Goal: Task Accomplishment & Management: Use online tool/utility

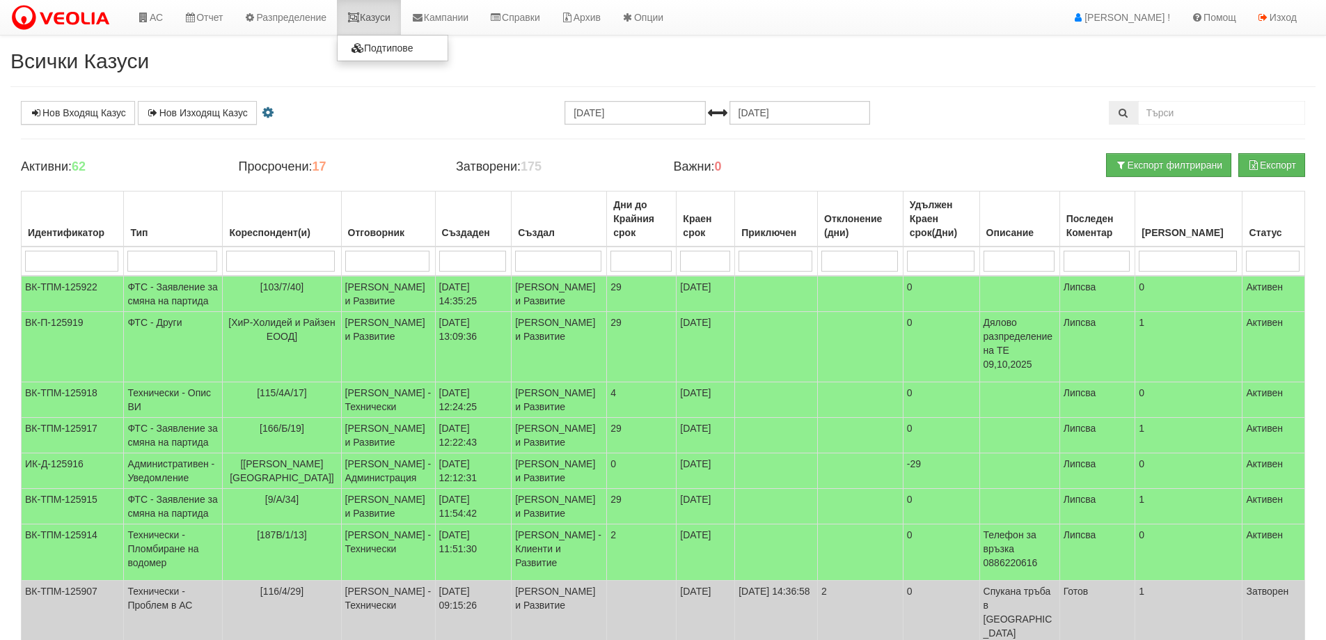
click at [383, 19] on link "Казуси" at bounding box center [369, 17] width 64 height 35
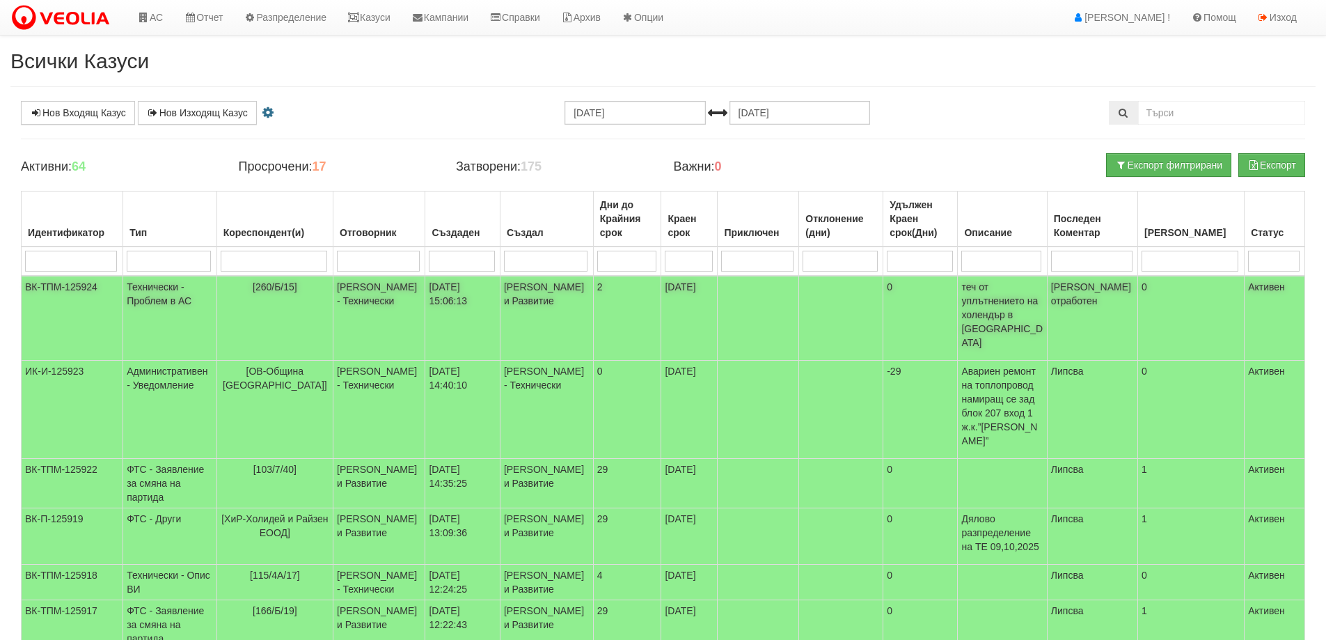
click at [283, 295] on td "[260/Б/15]" at bounding box center [274, 318] width 116 height 85
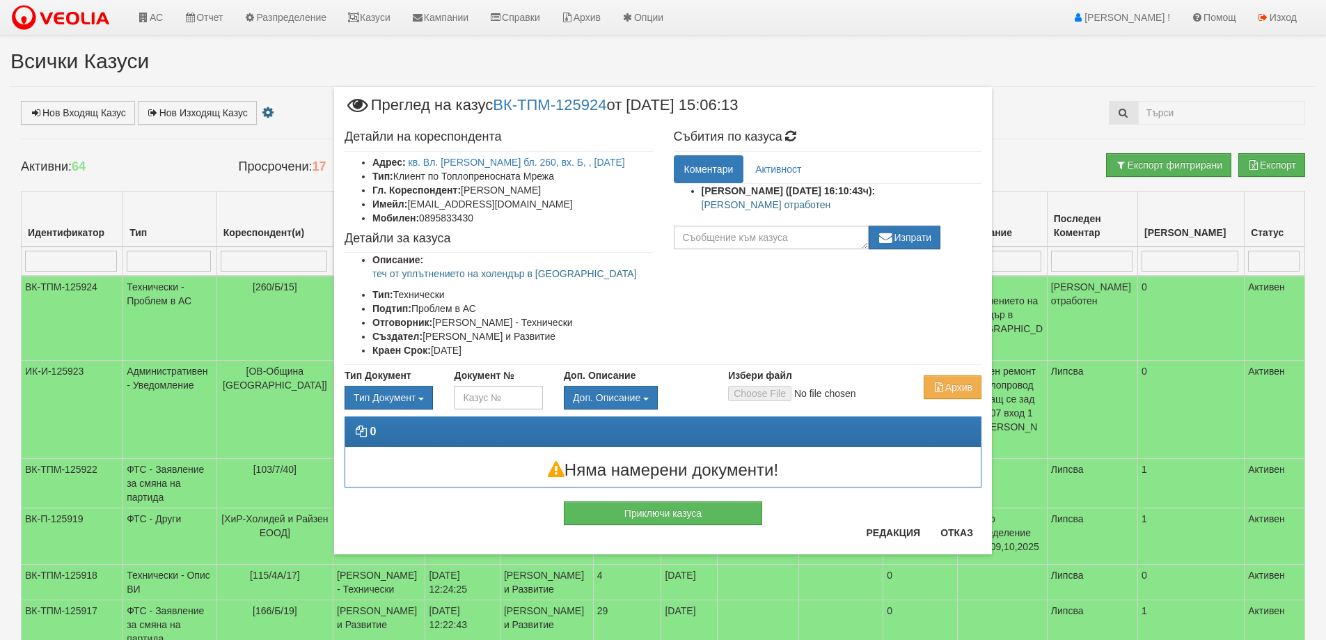
click at [731, 203] on p "Казуса отработен" at bounding box center [842, 205] width 281 height 14
click at [730, 203] on p "Казуса отработен" at bounding box center [842, 205] width 281 height 14
copy div "Казуса отработен"
click at [739, 512] on button "Приключи казуса" at bounding box center [663, 513] width 198 height 24
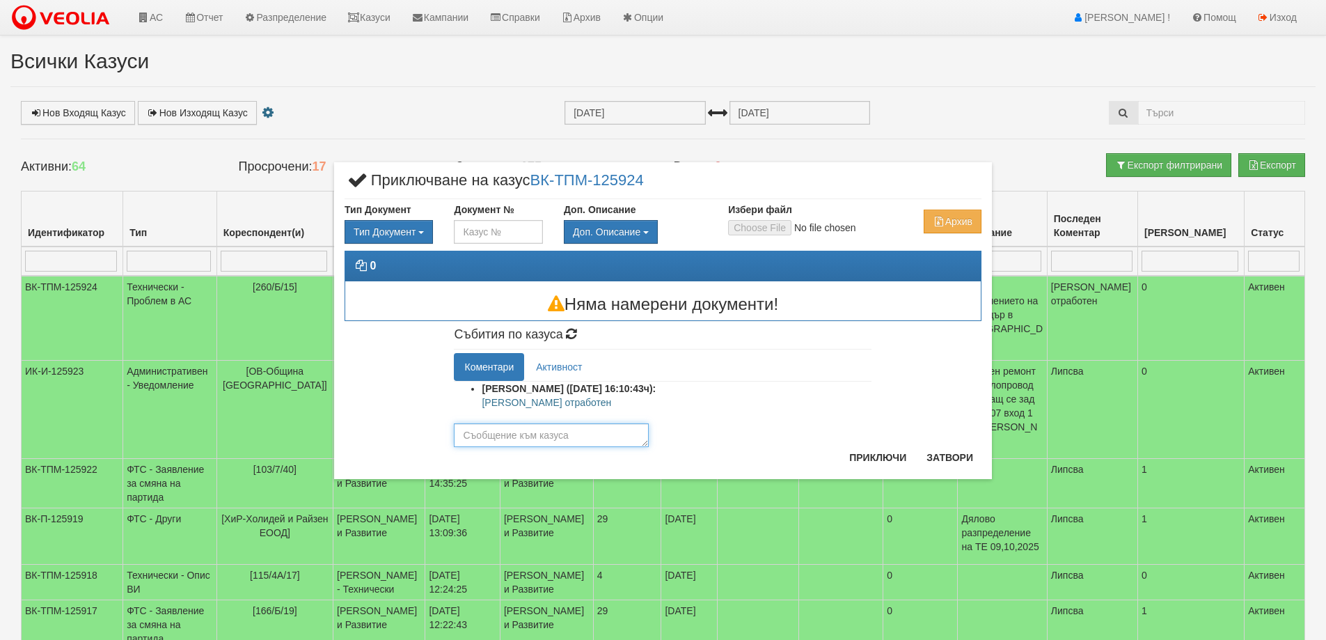
click at [581, 440] on textarea at bounding box center [551, 435] width 195 height 24
paste textarea "Казуса отработен"
type textarea "Казуса отработен"
click at [860, 451] on button "Приключи" at bounding box center [878, 457] width 74 height 22
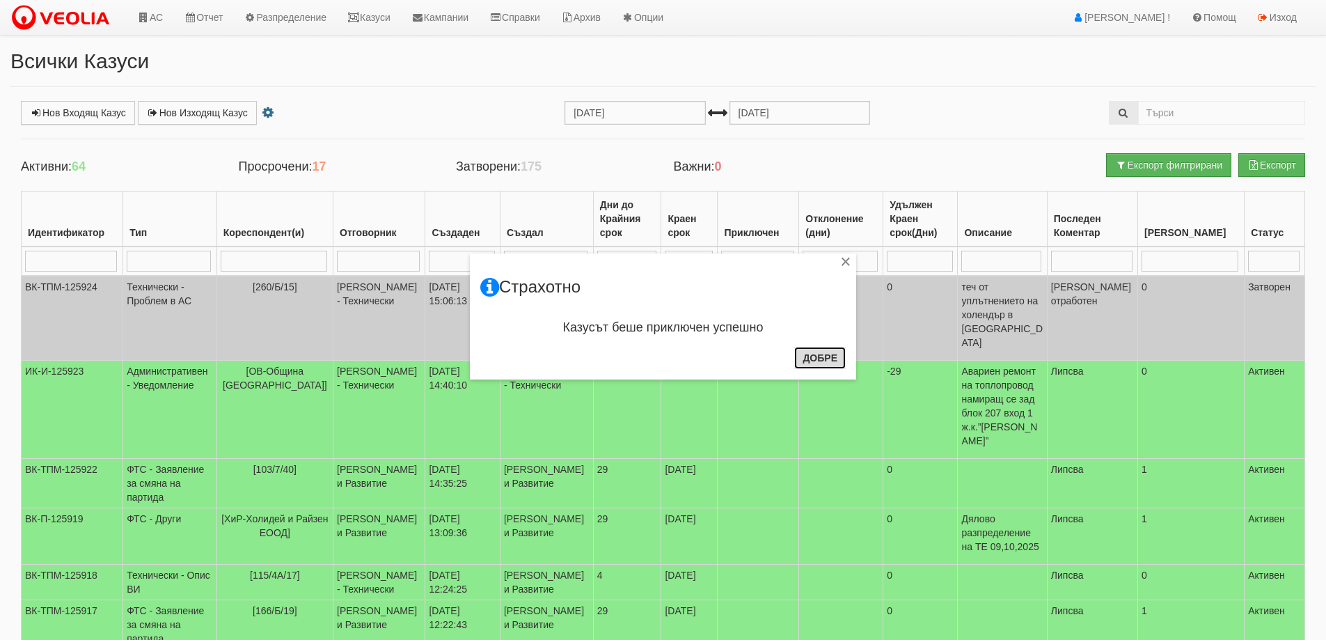
click at [812, 365] on button "Добре" at bounding box center [820, 358] width 52 height 22
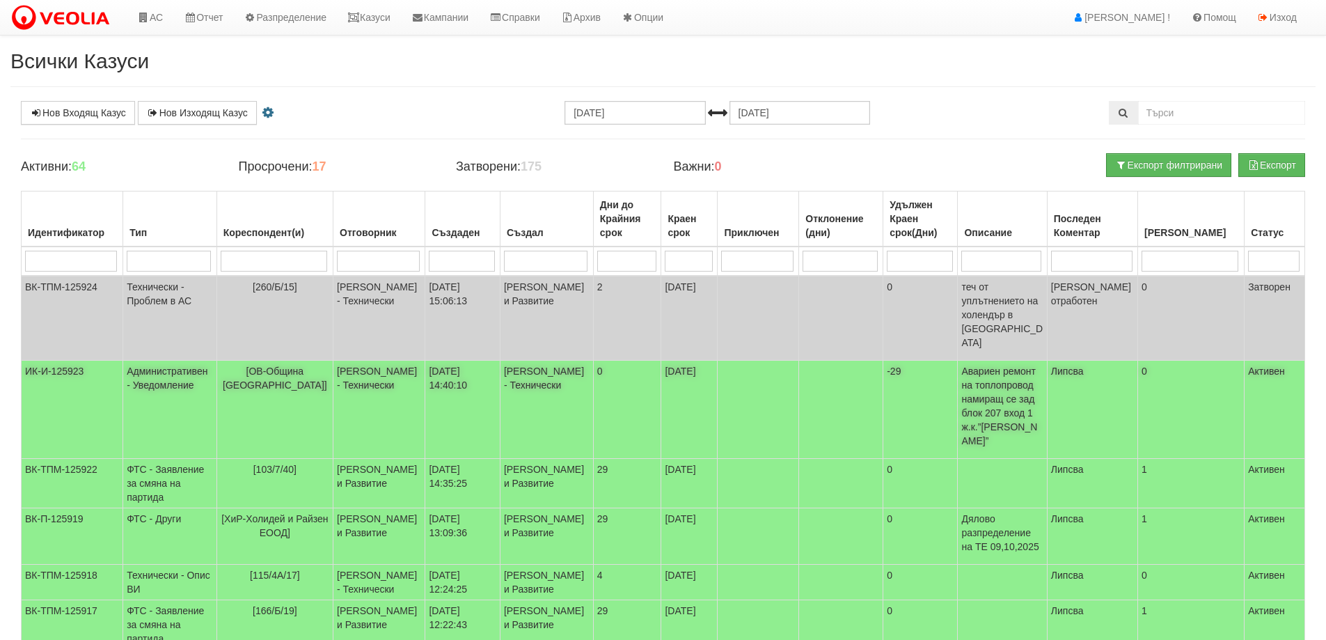
click at [306, 365] on span "[ОВ-Община Варна]" at bounding box center [275, 377] width 104 height 25
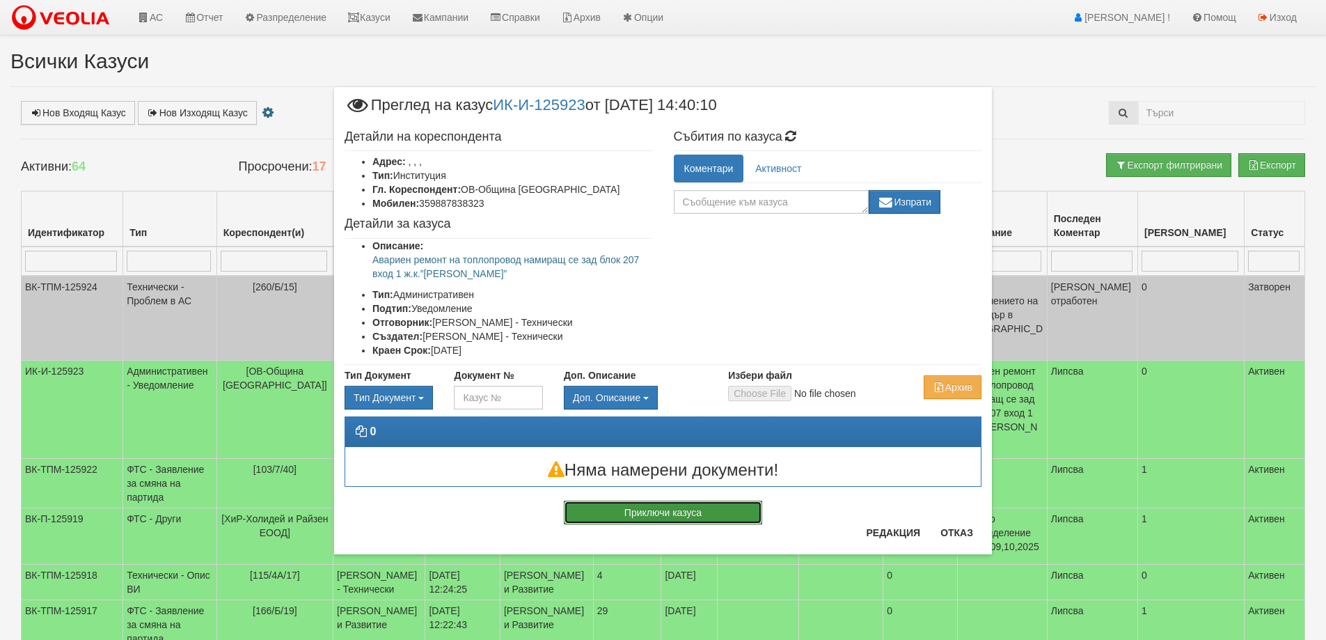
click at [717, 517] on button "Приключи казуса" at bounding box center [663, 513] width 198 height 24
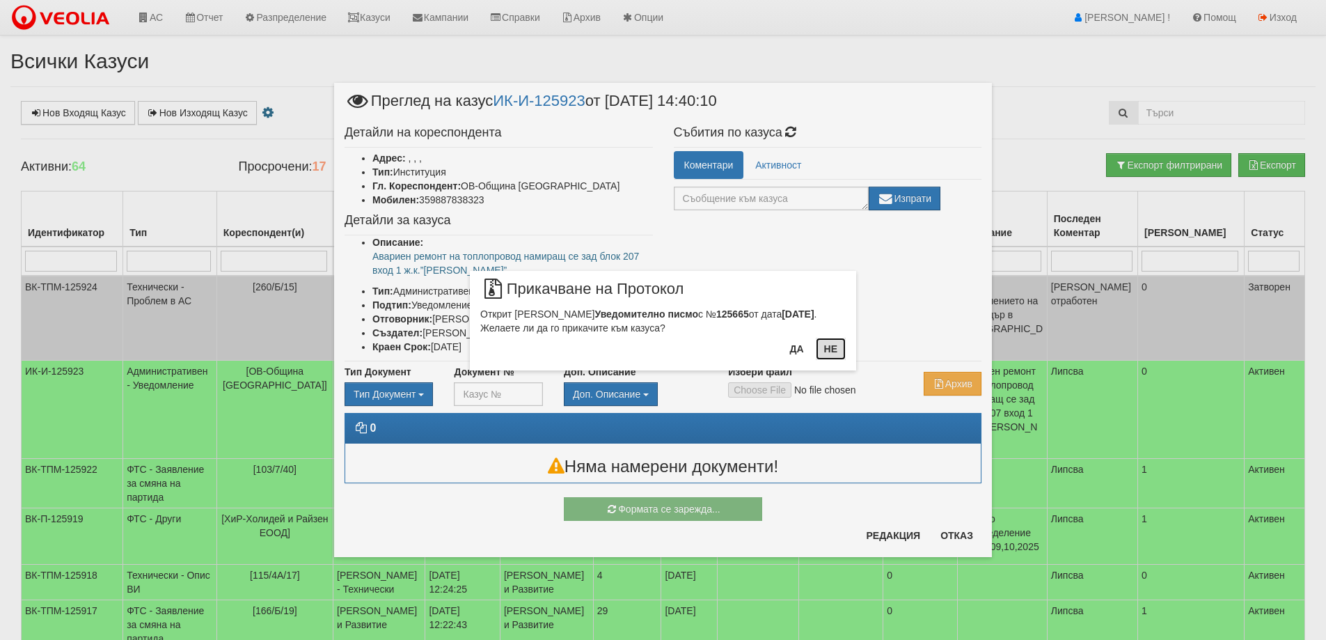
click at [833, 347] on button "Не" at bounding box center [831, 349] width 30 height 22
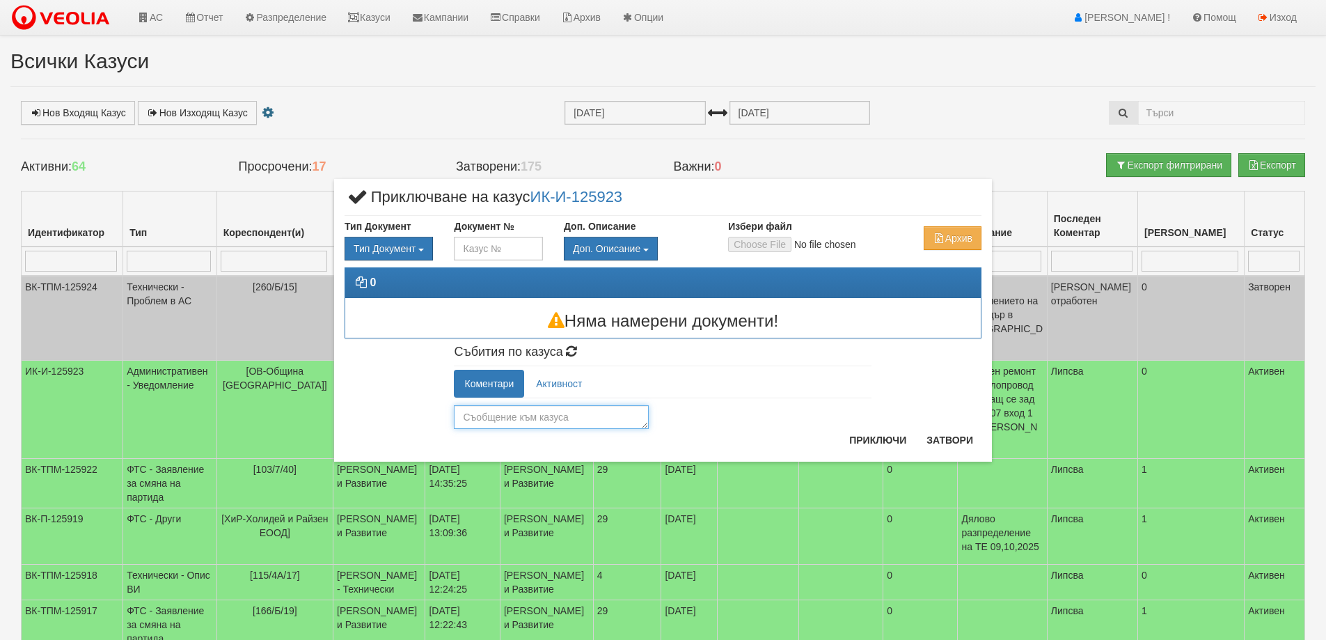
click at [545, 424] on textarea at bounding box center [551, 417] width 195 height 24
type textarea "I"
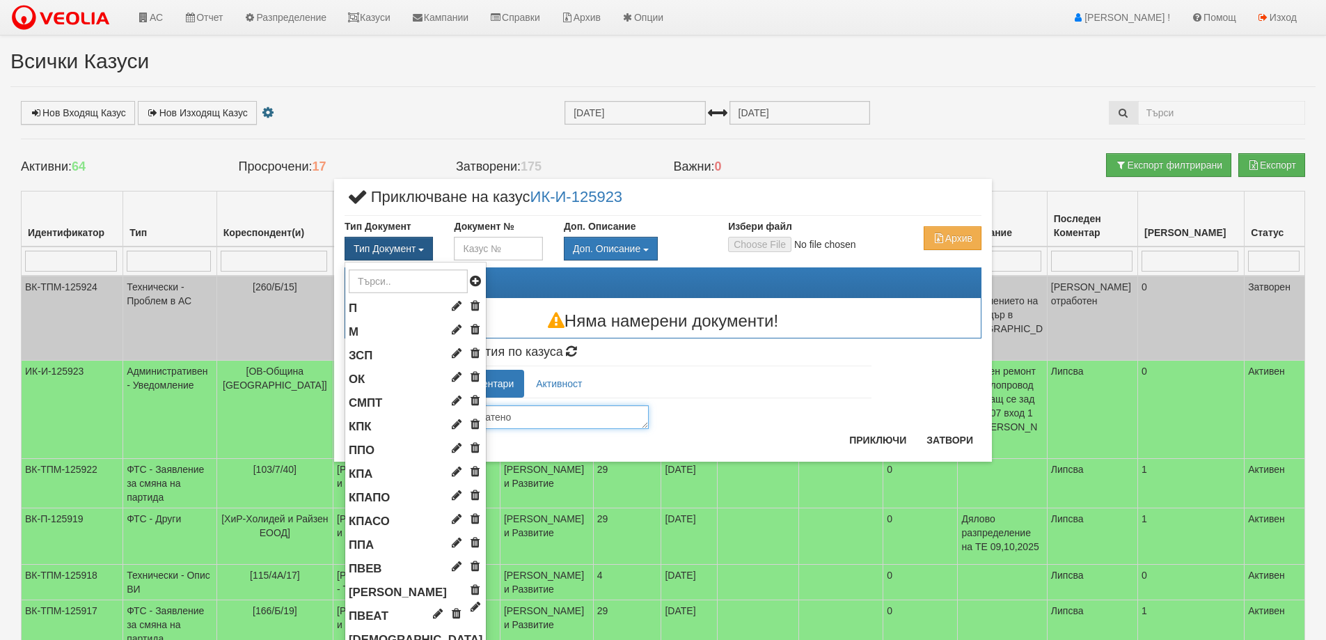
type textarea "Изпратено"
click at [373, 243] on span "Тип Документ" at bounding box center [385, 248] width 62 height 11
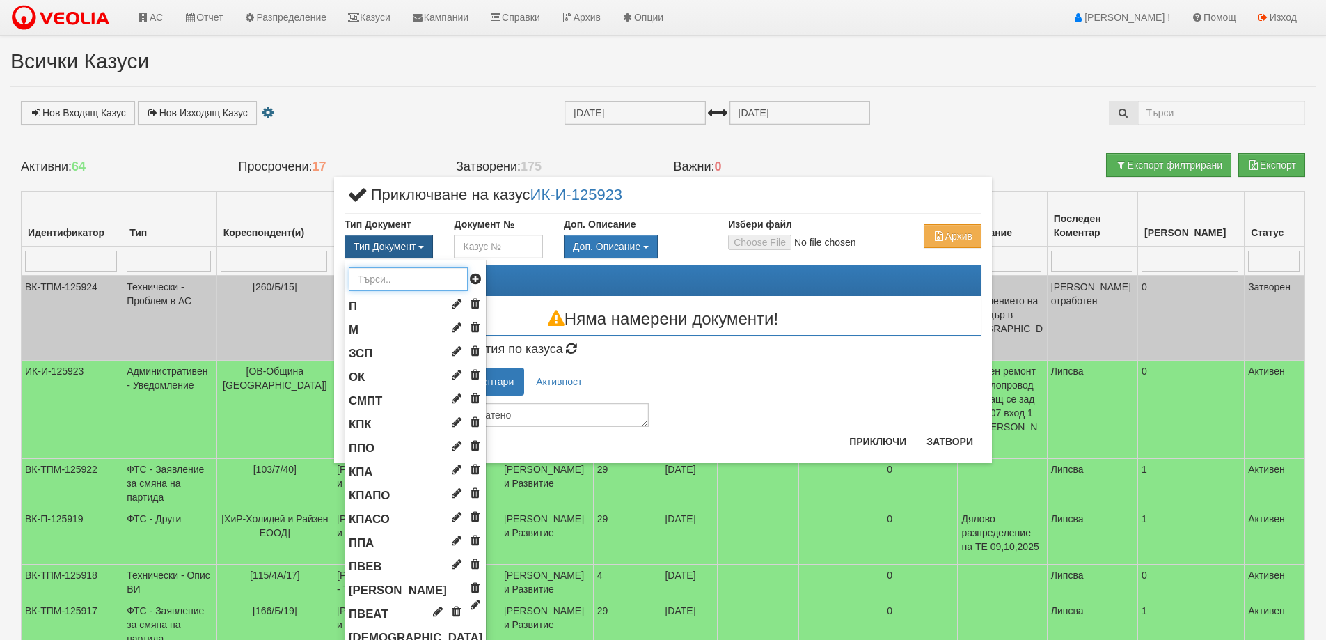
click at [366, 282] on input "text" at bounding box center [408, 279] width 119 height 24
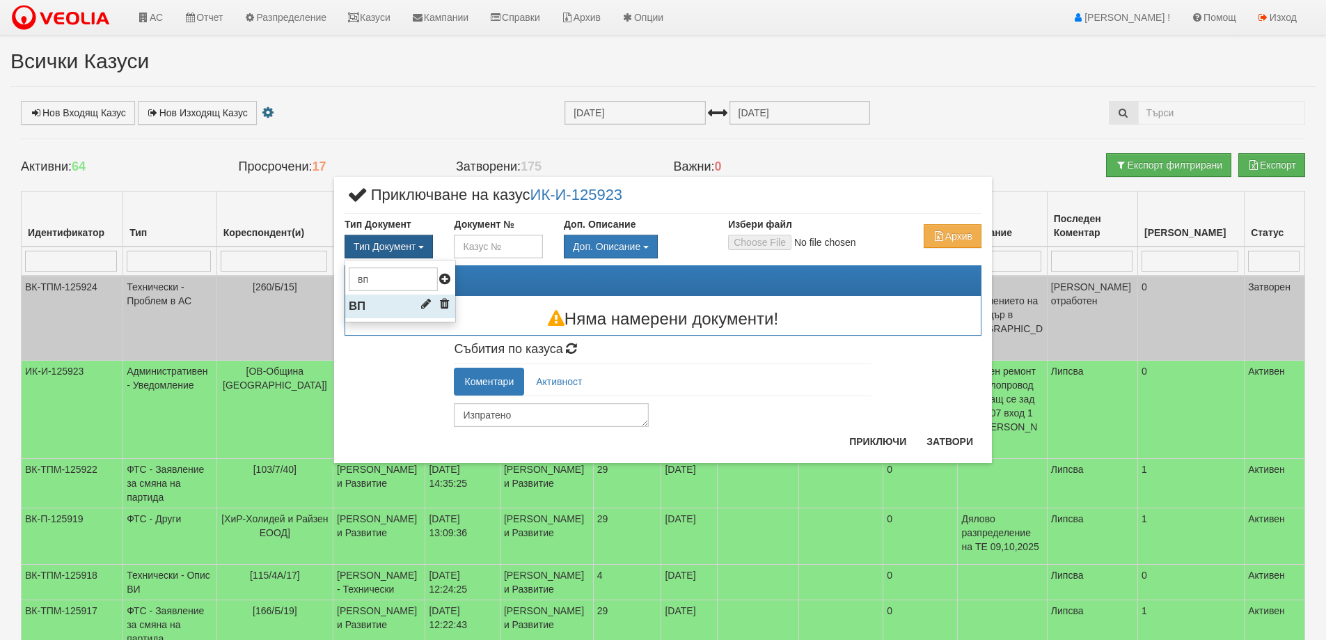
click at [379, 297] on li "ВП" at bounding box center [400, 306] width 110 height 24
click at [381, 249] on button "ВП" at bounding box center [365, 247] width 40 height 24
click at [385, 282] on input "вп" at bounding box center [393, 279] width 89 height 24
type input "уп"
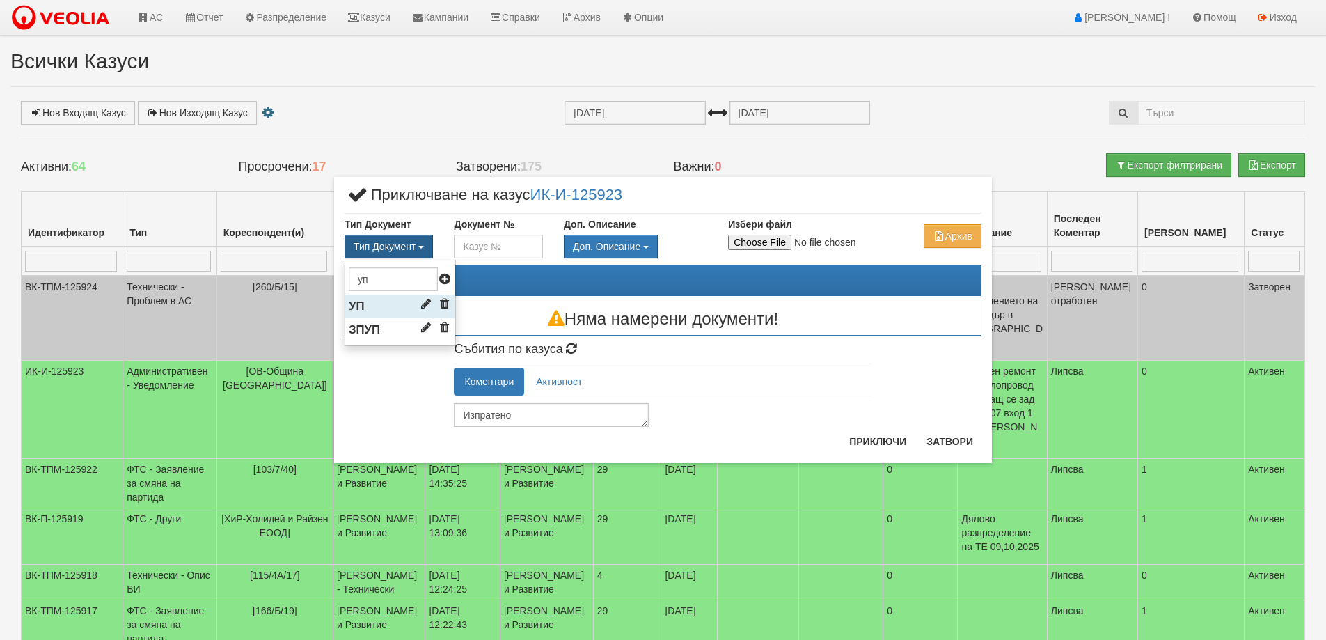
click at [383, 308] on li "УП" at bounding box center [400, 306] width 110 height 24
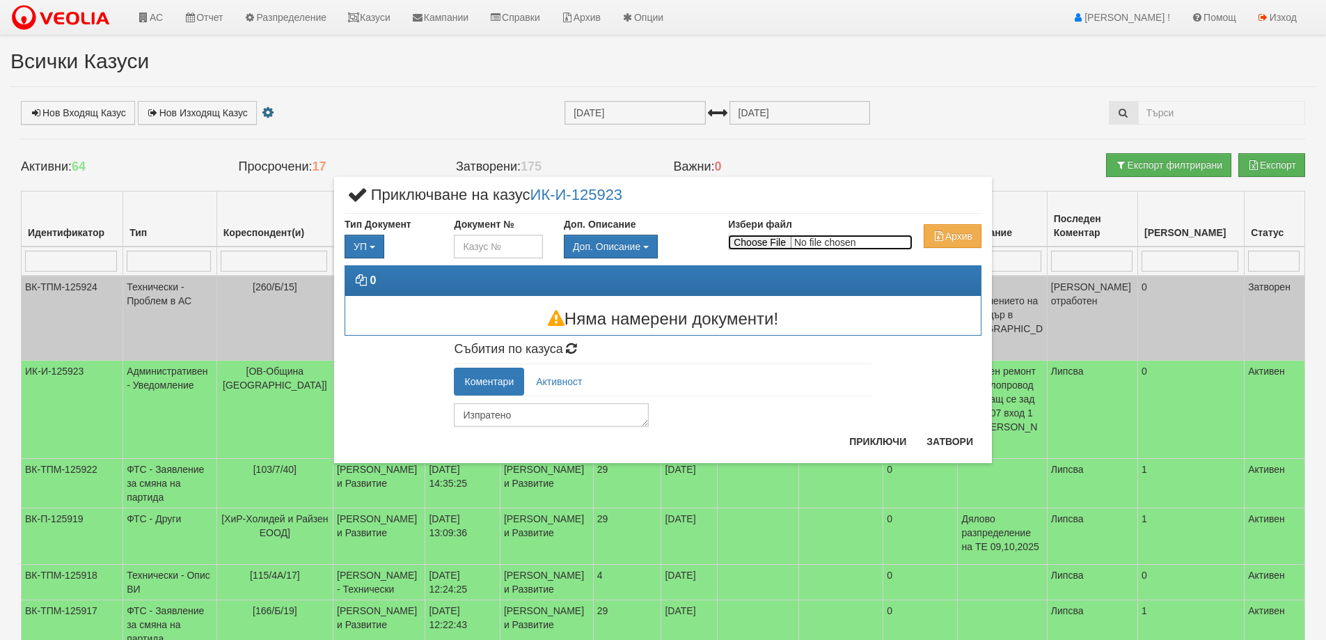
click at [764, 243] on input "Избери файл" at bounding box center [820, 242] width 184 height 15
type input "C:\fakepath\Уведомление за Авариен ремонт зад блок 207.pdf"
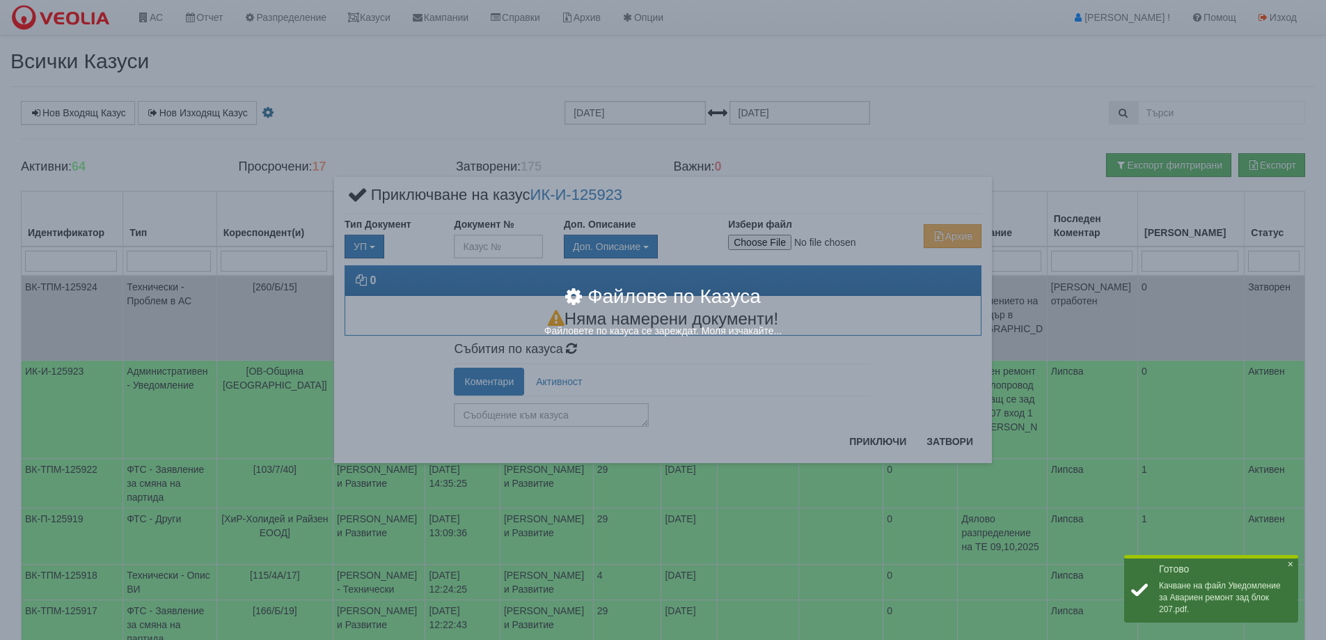
type textarea "Изпратено"
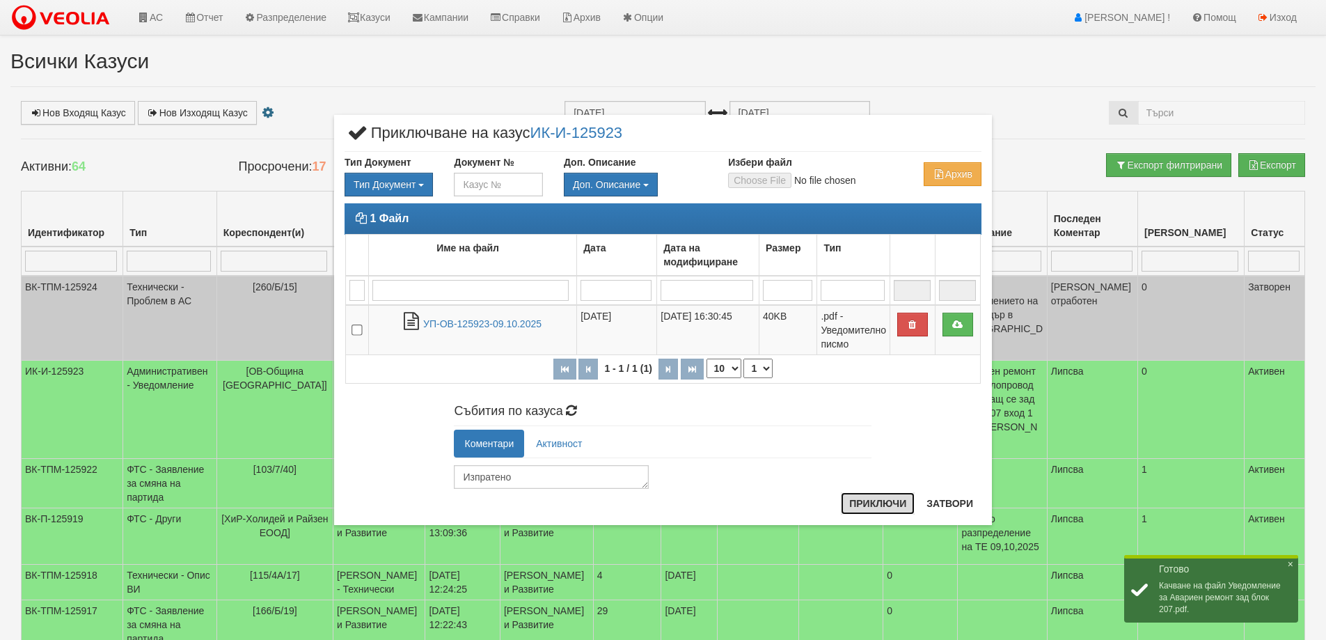
click at [876, 510] on button "Приключи" at bounding box center [878, 503] width 74 height 22
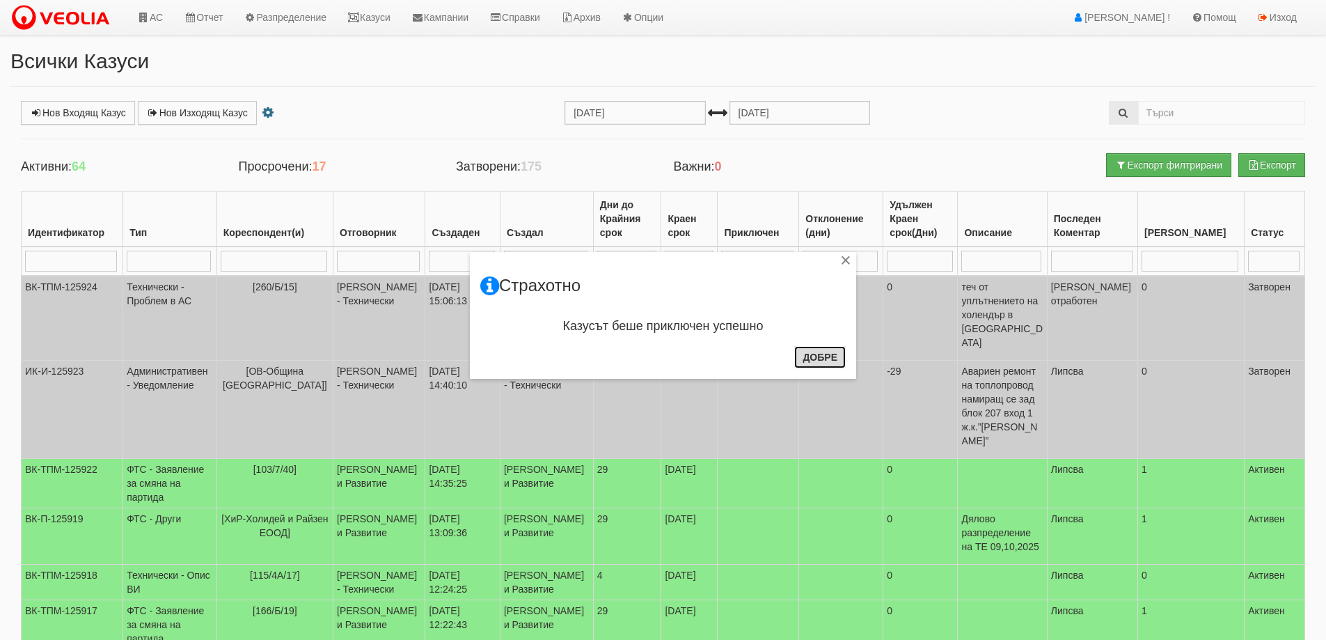
click at [838, 347] on button "Добре" at bounding box center [820, 357] width 52 height 22
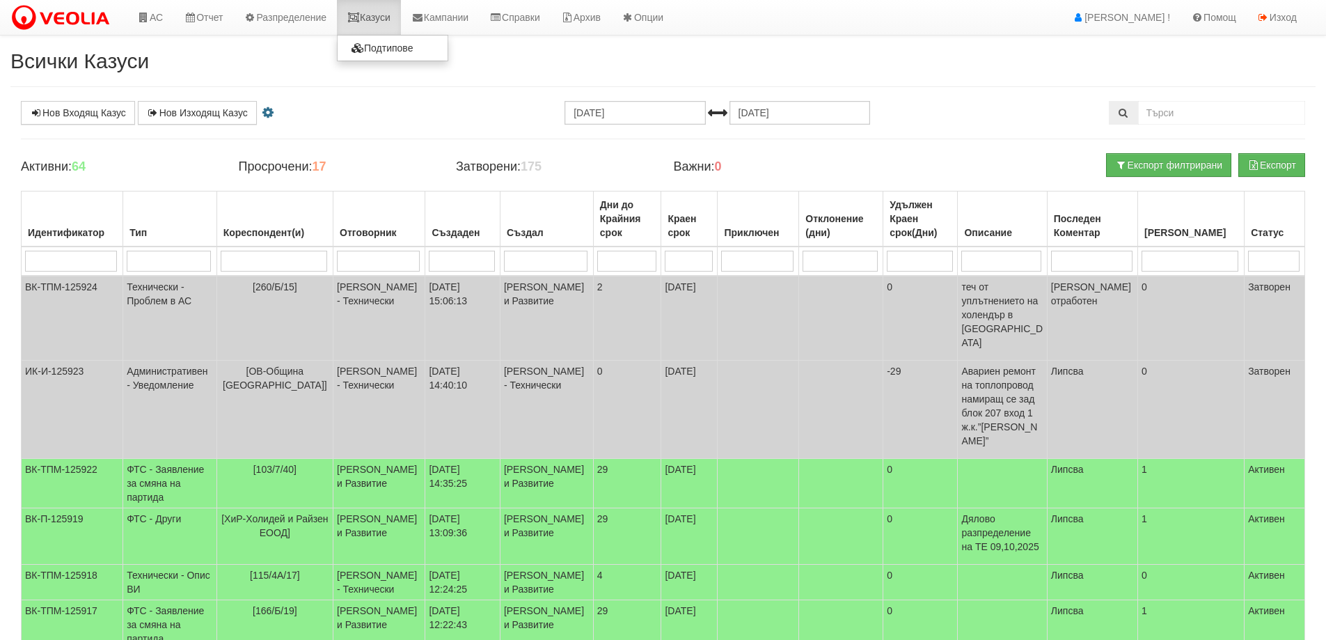
click at [386, 21] on link "Казуси" at bounding box center [369, 17] width 64 height 35
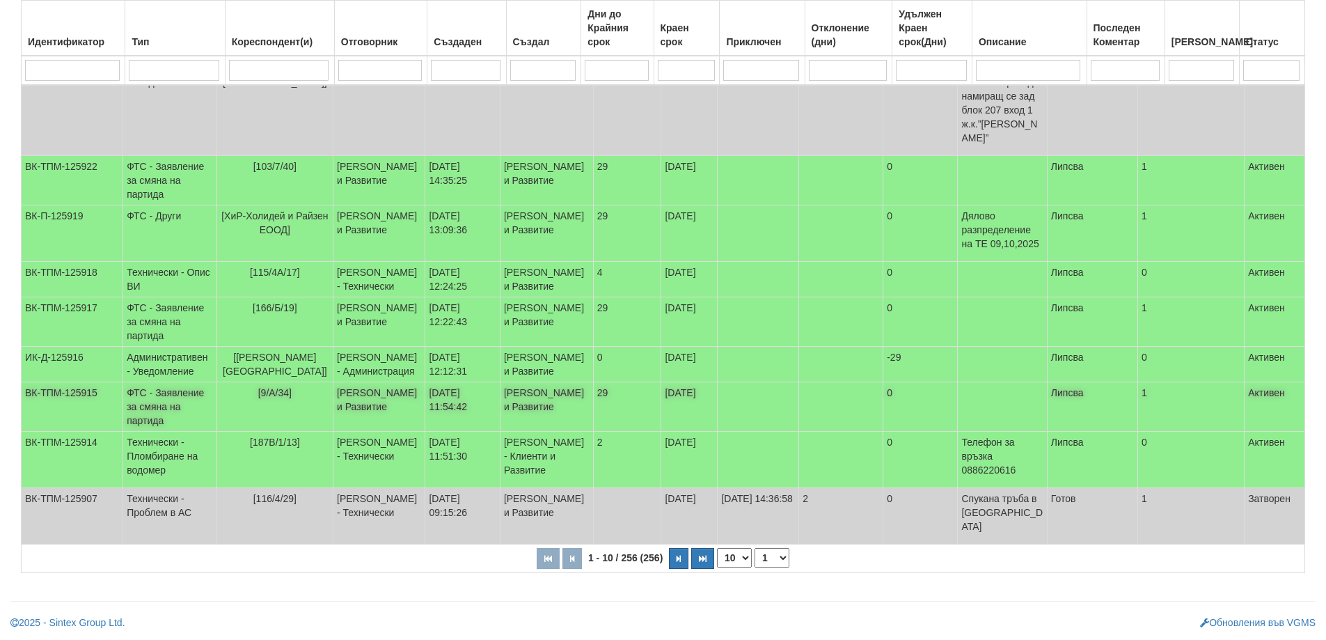
scroll to position [386, 0]
click at [686, 560] on button "button" at bounding box center [678, 558] width 19 height 21
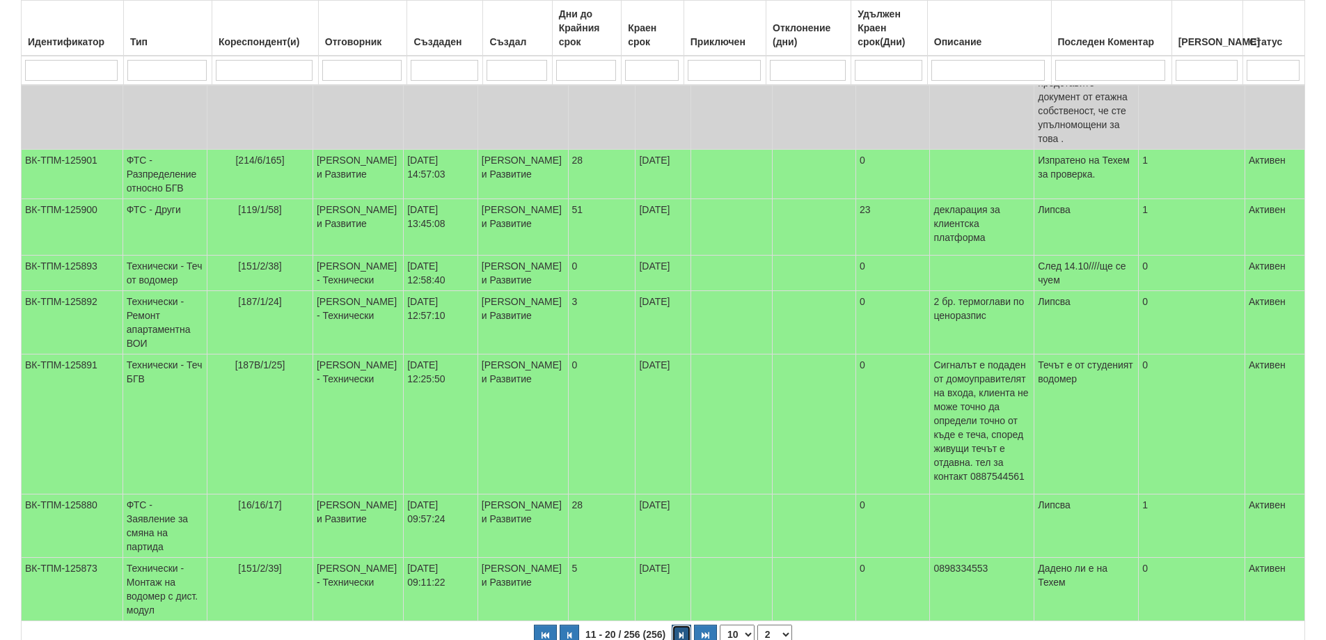
click at [685, 628] on button "button" at bounding box center [681, 634] width 19 height 21
select select "3"
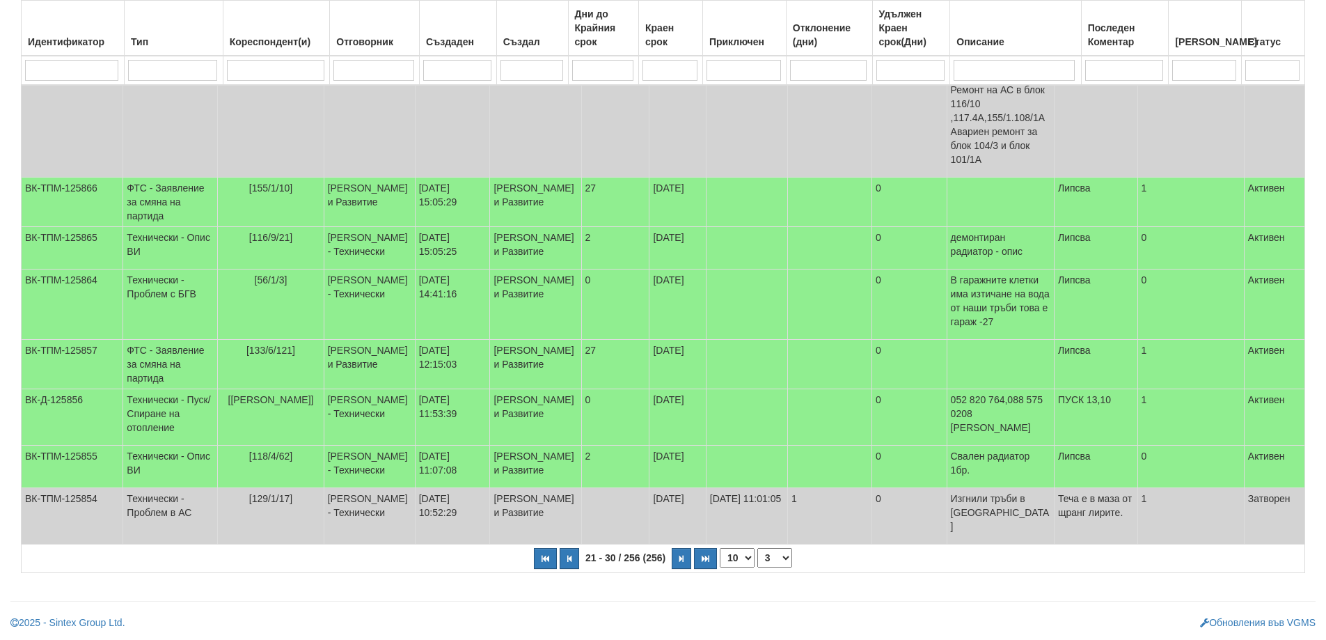
click at [274, 65] on input "search" at bounding box center [275, 70] width 97 height 21
type input "131"
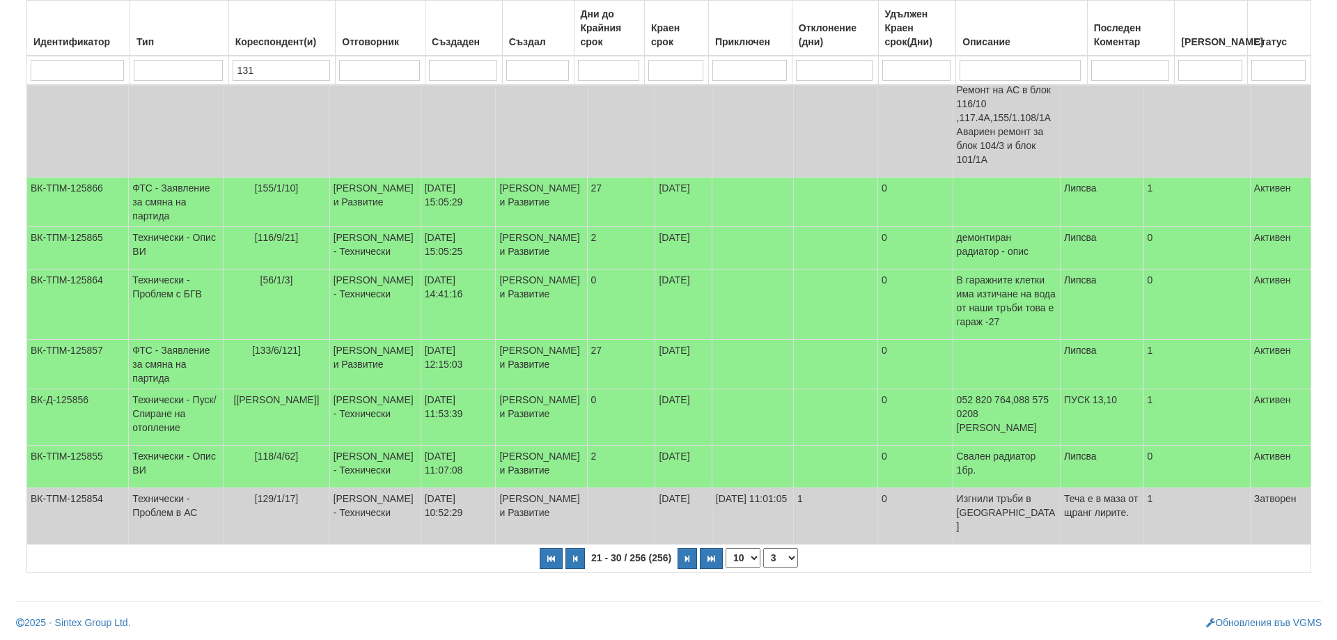
scroll to position [0, 0]
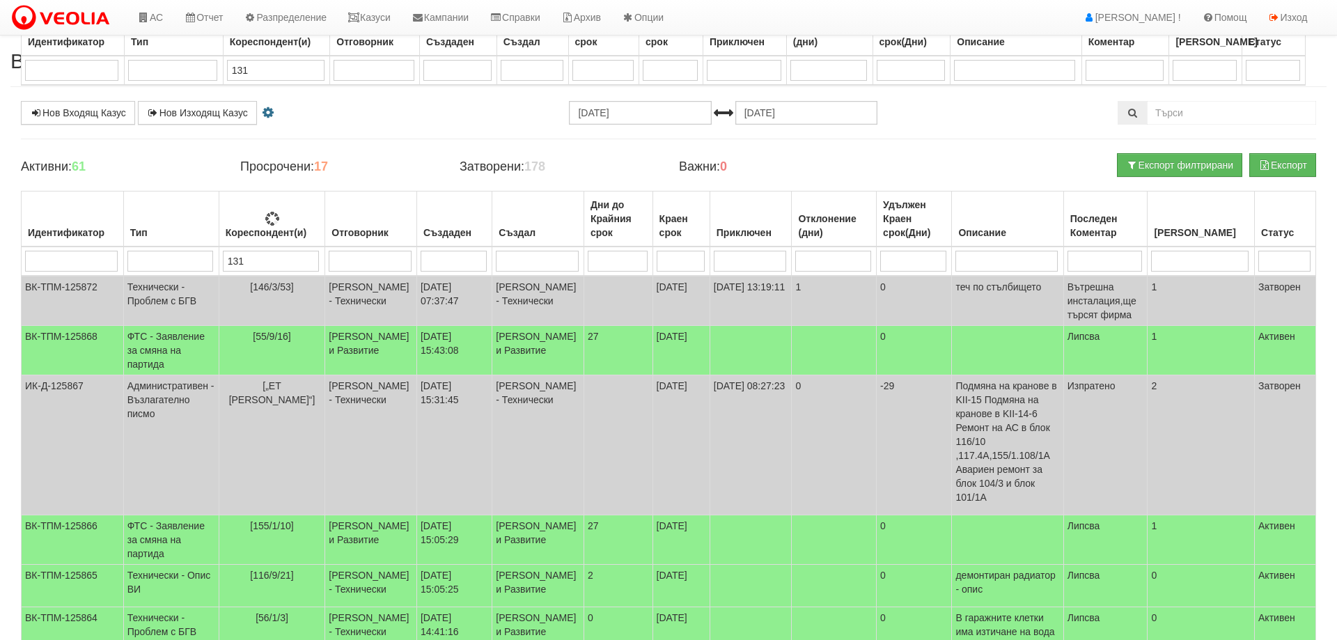
select select "1"
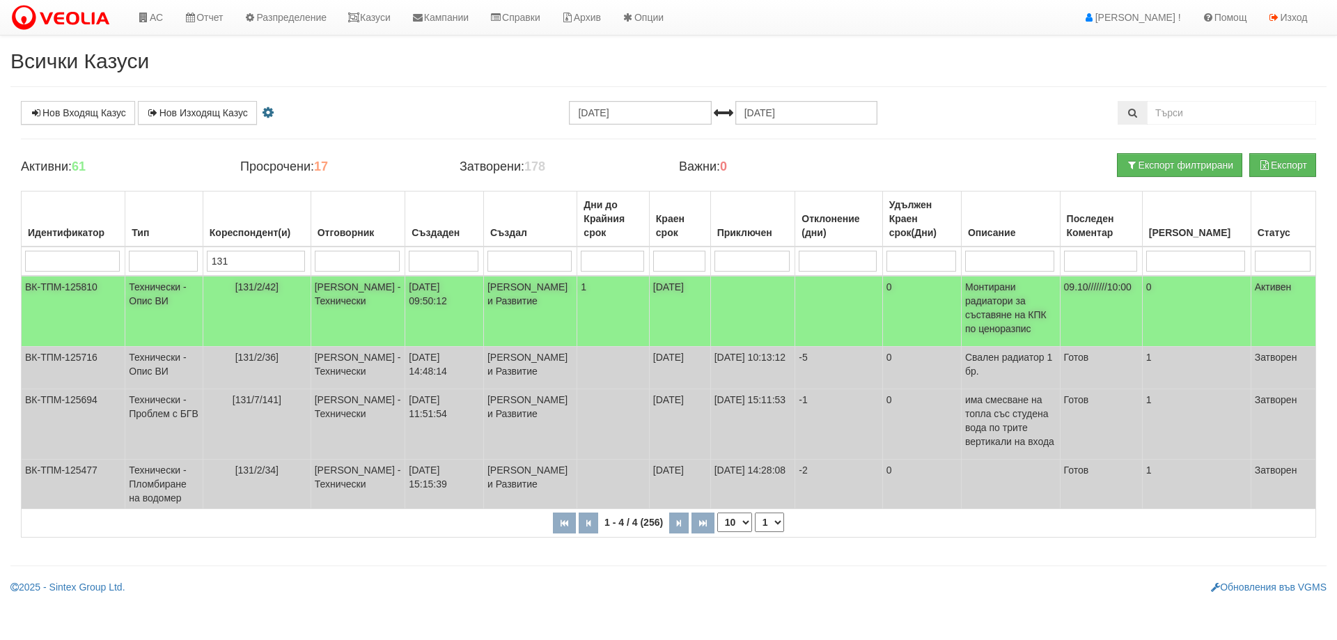
click at [262, 285] on span "[131/2/42]" at bounding box center [256, 286] width 43 height 11
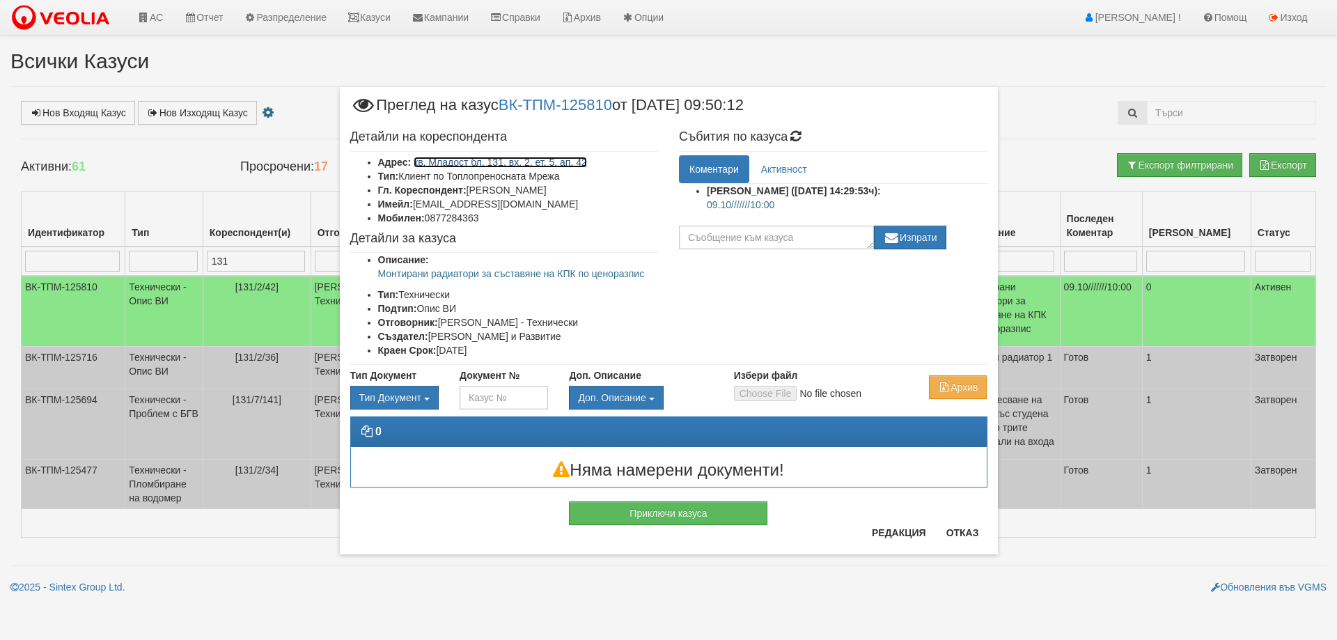
click at [521, 162] on link "кв. Младост бл. 131, вх. 2, ет. 5, ап. 42" at bounding box center [500, 162] width 173 height 11
click at [942, 531] on button "Отказ" at bounding box center [962, 532] width 49 height 22
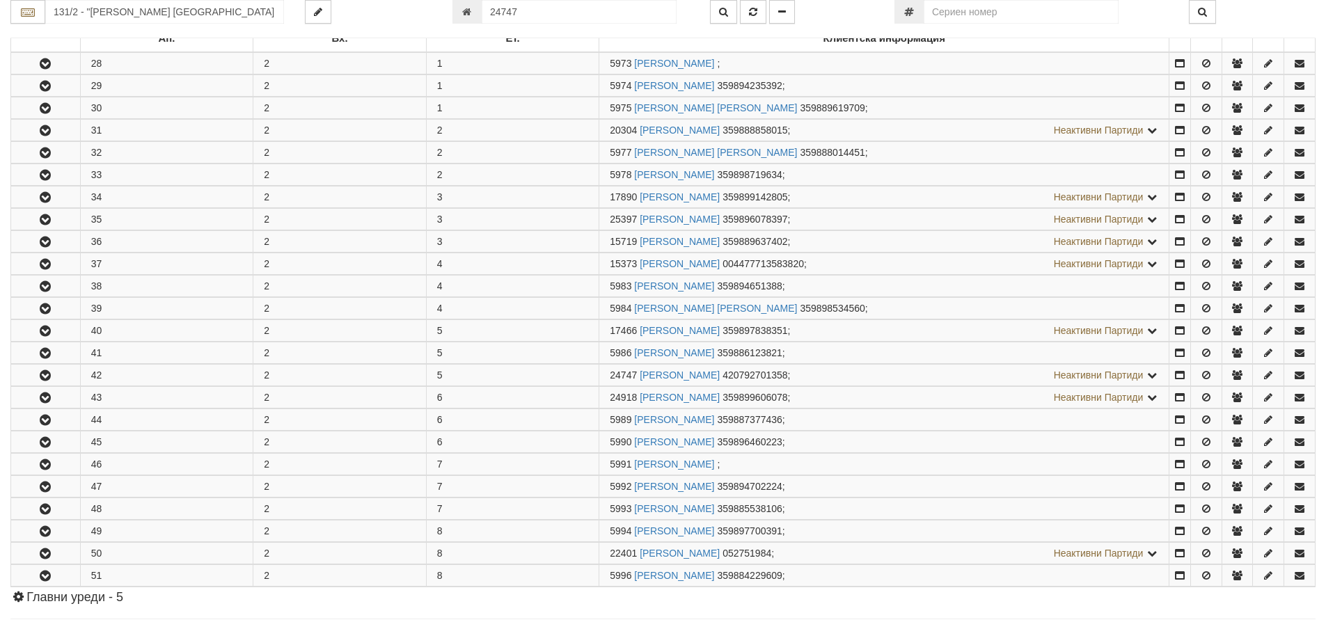
scroll to position [554, 0]
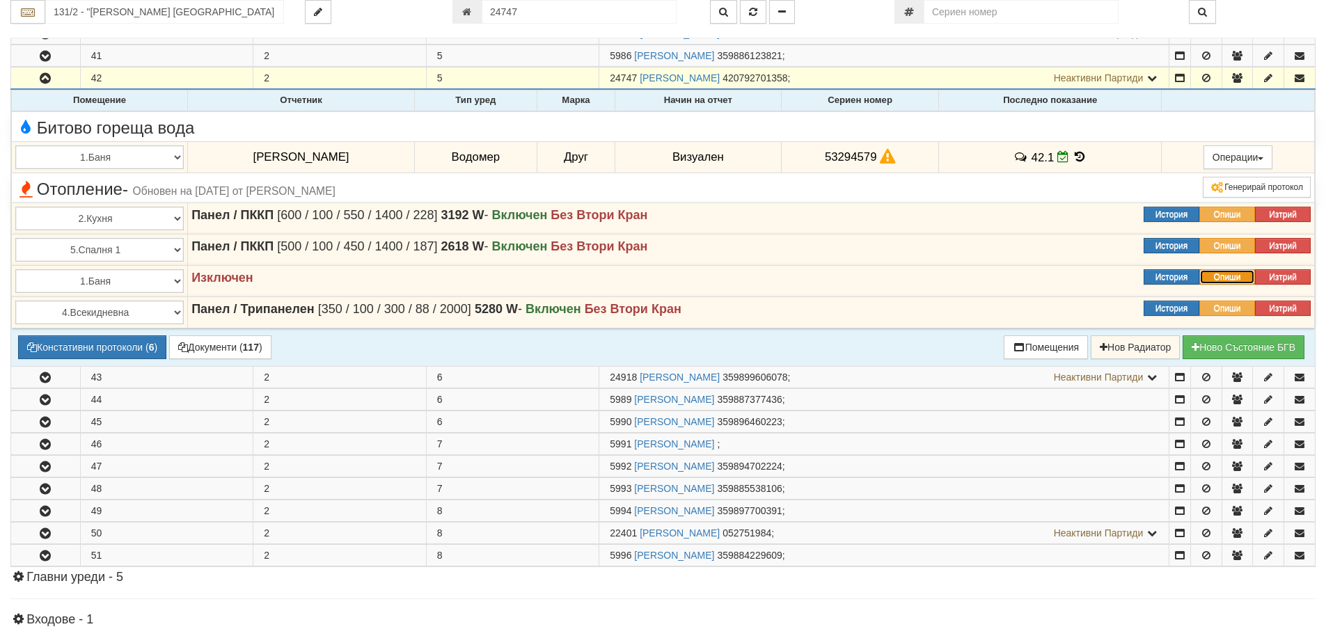
click at [1229, 276] on button "Опиши" at bounding box center [1227, 276] width 56 height 15
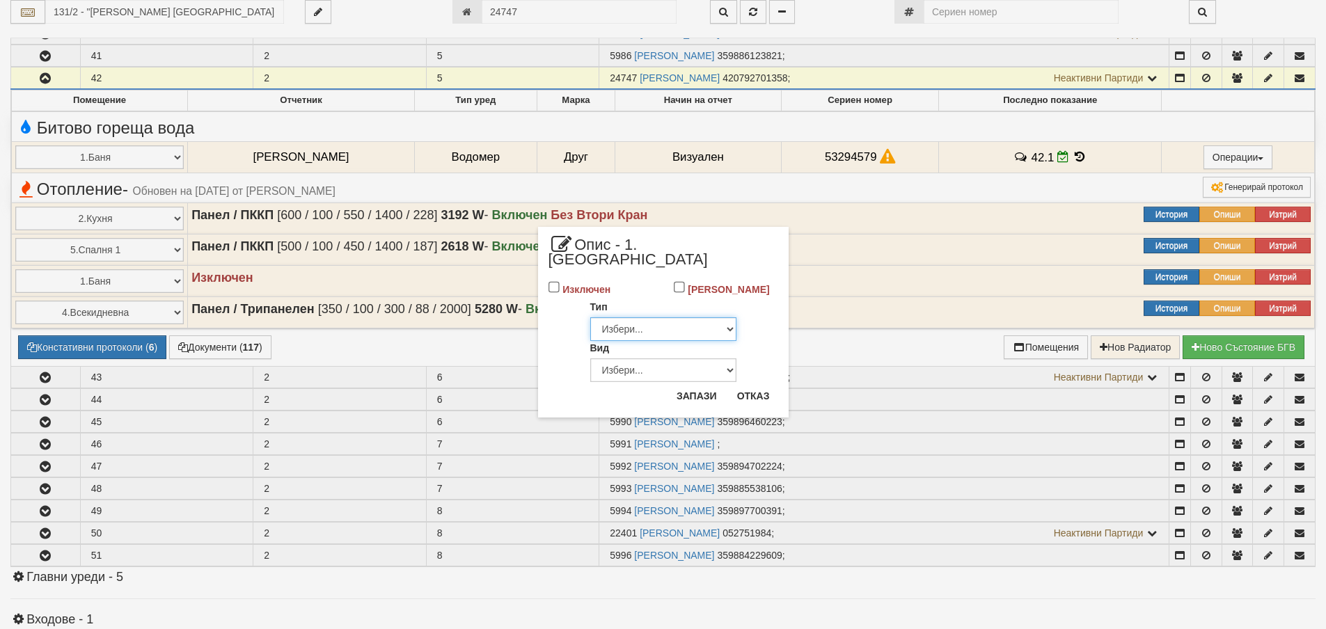
click at [714, 317] on select "Избери... Глидер Панел Тръбно конвекторен Щранг Лира Лира Друг Тип" at bounding box center [663, 329] width 146 height 24
select select "1"
click at [590, 317] on select "Избери... Глидер Панел Тръбно конвекторен Щранг Лира Лира Друг Тип" at bounding box center [663, 329] width 146 height 24
click at [702, 359] on select "Избери... Еднопанелен Двупанелен Трипанелен Панел Конвектор (ПК) Панел Конвекто…" at bounding box center [663, 369] width 146 height 24
select select "6"
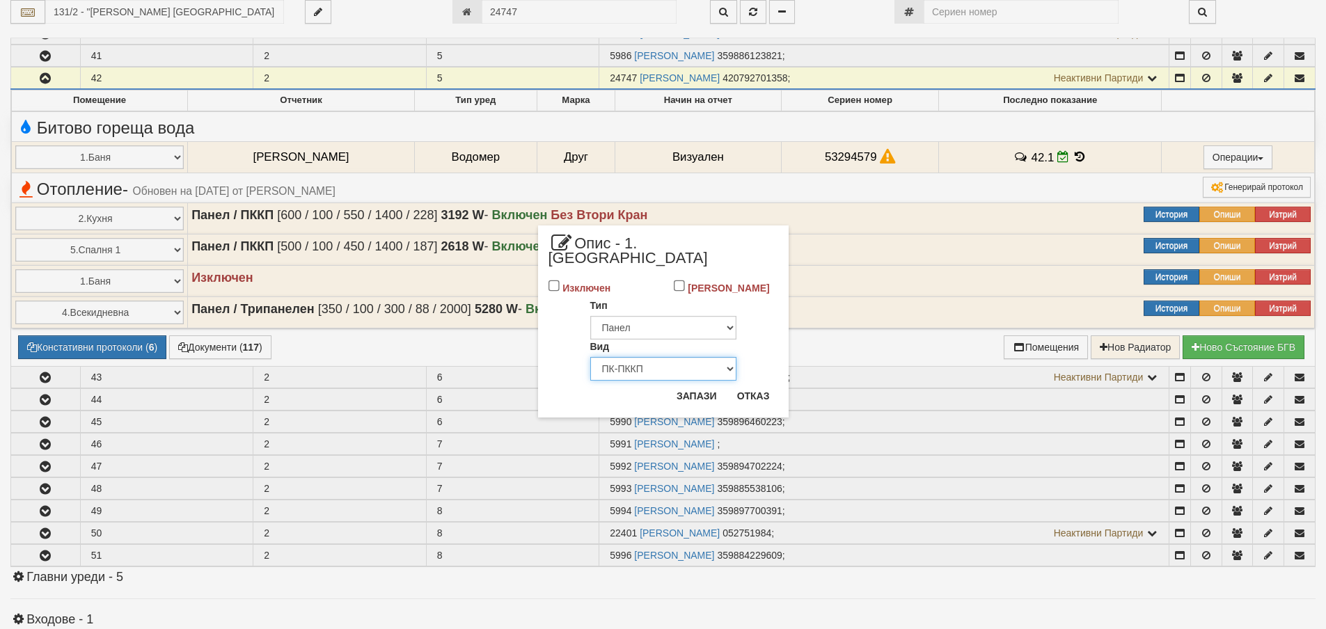
click at [590, 357] on select "Избери... Еднопанелен Двупанелен Трипанелен Панел Конвектор (ПК) Панел Конвекто…" at bounding box center [663, 369] width 146 height 24
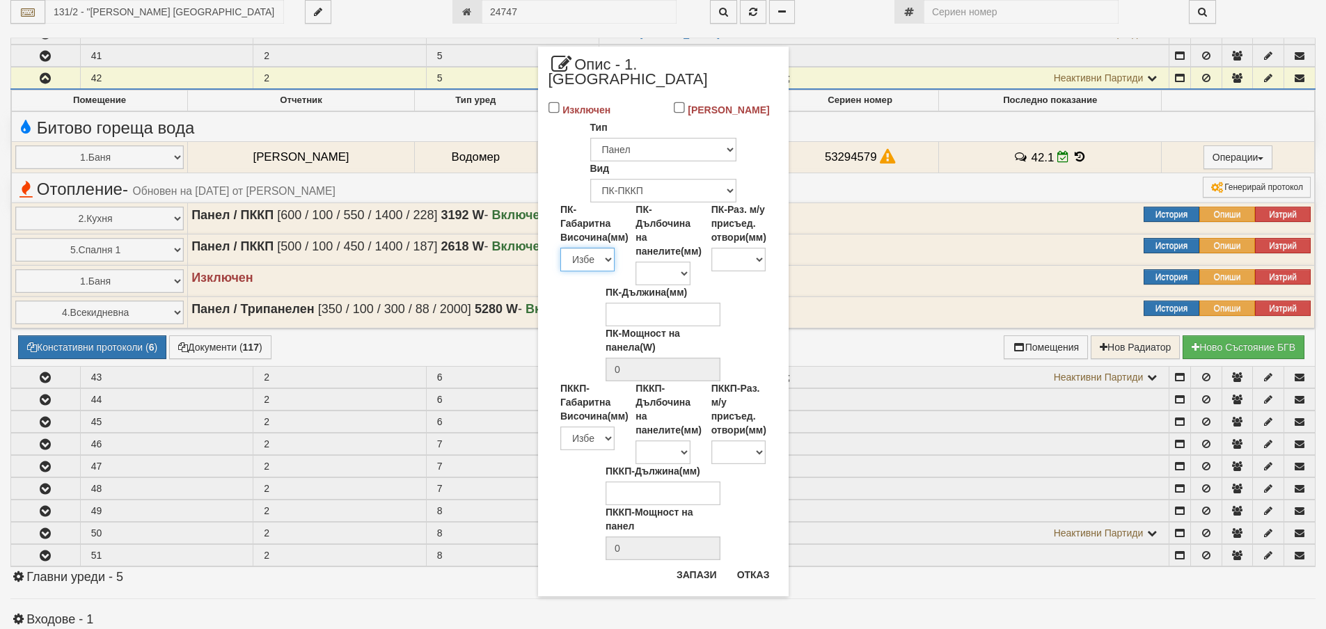
click at [609, 248] on select "Избери 200 300 350 400 450 500 550 600 650 700 900 950" at bounding box center [587, 260] width 54 height 24
select select "300"
click at [560, 248] on select "Избери 200 300 350 400 450 500 550 600 650 700 900 950" at bounding box center [587, 260] width 54 height 24
click at [684, 262] on select "ПК-Дълбочина на панелите(мм)" at bounding box center [663, 274] width 54 height 24
click at [755, 248] on select "ПК-Раз. м/у присъед. отвори(мм)" at bounding box center [738, 260] width 54 height 24
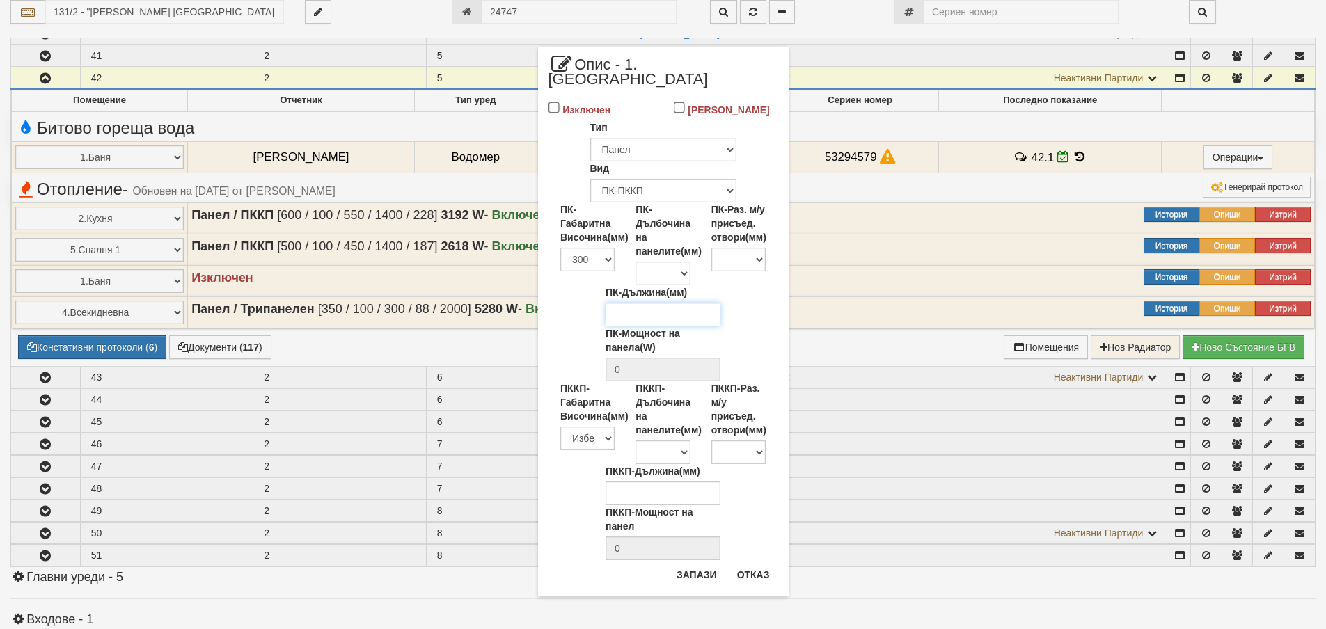
click at [679, 305] on input "ПК-Дължина(мм)" at bounding box center [663, 315] width 115 height 24
click at [670, 358] on input "0" at bounding box center [663, 370] width 115 height 24
click at [609, 427] on select "Избери 200 300 350 400 450 500 550 600 650 700 900 950" at bounding box center [587, 439] width 54 height 24
select select "300"
click at [560, 427] on select "Избери 200 300 350 400 450 500 550 600 650 700 900 950" at bounding box center [587, 439] width 54 height 24
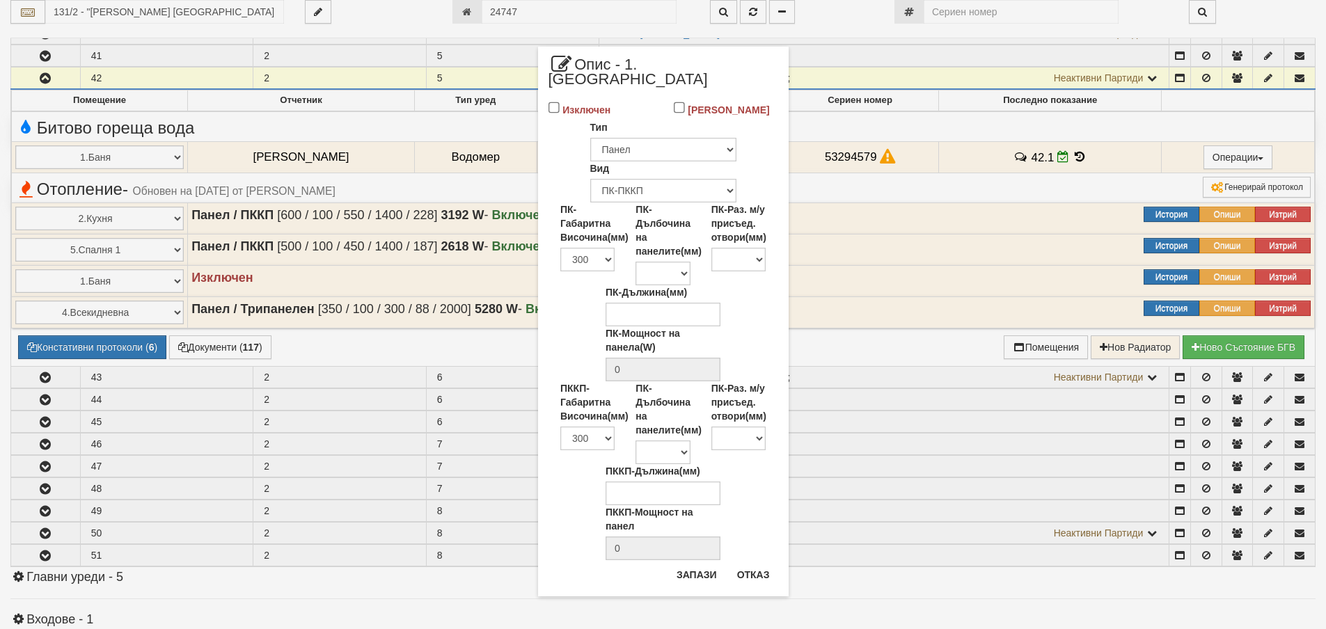
click at [693, 438] on div "ПК-Дълбочина на панелите(мм)" at bounding box center [662, 422] width 75 height 83
click at [687, 441] on select "ПК-Дълбочина на панелите(мм)" at bounding box center [663, 453] width 54 height 24
drag, startPoint x: 687, startPoint y: 438, endPoint x: 700, endPoint y: 441, distance: 13.0
click at [687, 441] on select "ПК-Дълбочина на панелите(мм)" at bounding box center [663, 453] width 54 height 24
click at [737, 443] on div "ПККП-Габаритна Височина(мм) Избери 200 300 350 400 450 500 550 600 650 700 900 …" at bounding box center [663, 422] width 226 height 83
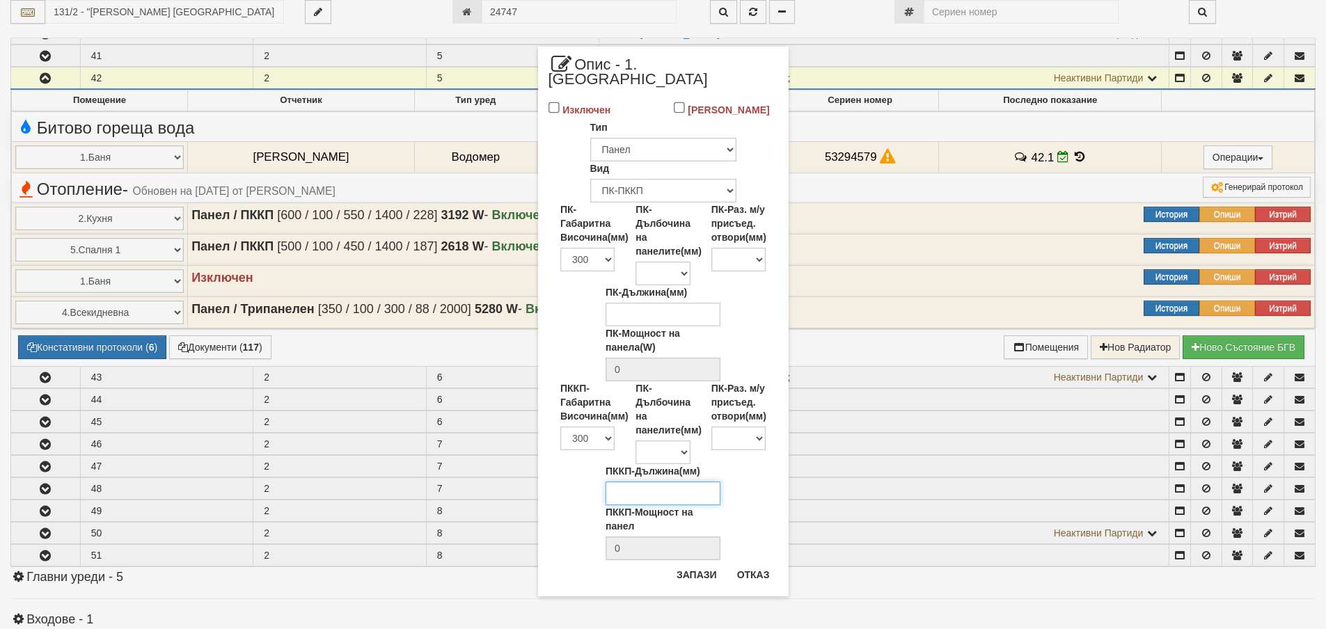
click at [674, 488] on input "ПККП-Дължина(мм)" at bounding box center [663, 494] width 115 height 24
type input "2000"
click at [661, 537] on input "0" at bounding box center [663, 549] width 115 height 24
click at [659, 482] on input "2000" at bounding box center [663, 494] width 115 height 24
click at [661, 441] on select "ПК-Дълбочина на панелите(мм)" at bounding box center [663, 453] width 54 height 24
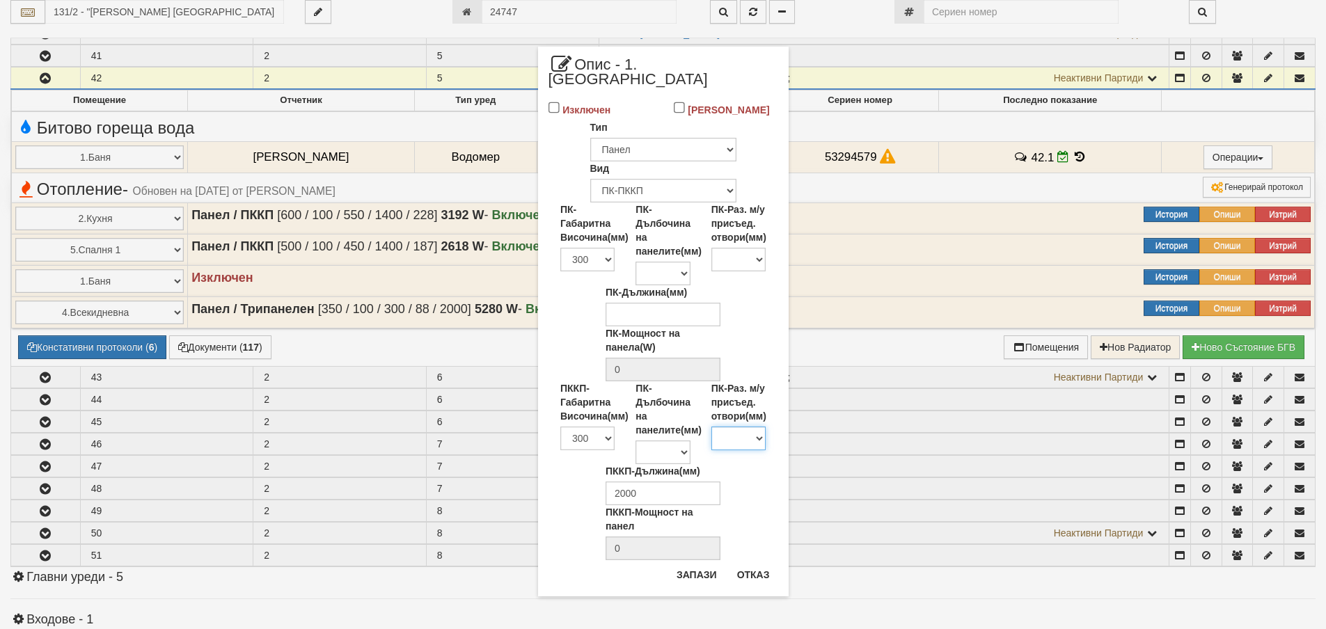
click at [745, 432] on select "ПК-Раз. м/у присъед. отвори(мм)" at bounding box center [738, 439] width 54 height 24
click at [751, 427] on select "ПК-Раз. м/у присъед. отвори(мм)" at bounding box center [738, 439] width 54 height 24
click at [602, 427] on select "Избери 200 300 350 400 450 500 550 600 650 700 900 950" at bounding box center [587, 439] width 54 height 24
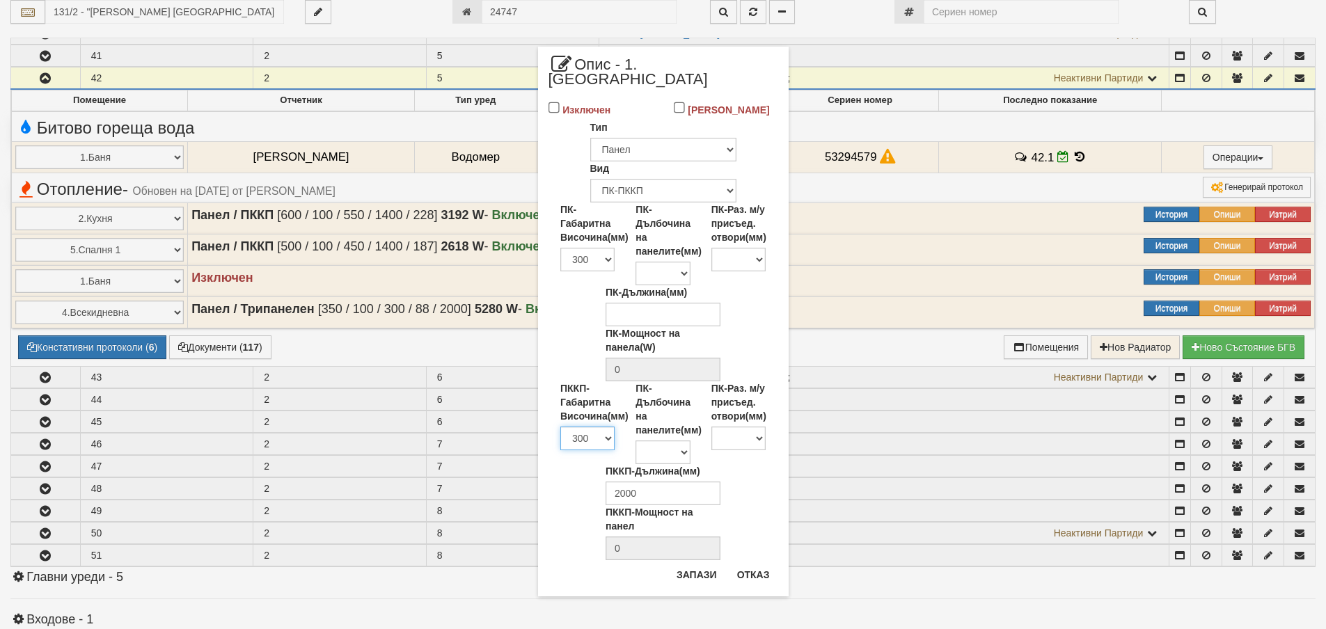
select select "350"
click at [560, 427] on select "Избери 200 300 350 400 450 500 550 600 650 700 900 950" at bounding box center [587, 439] width 54 height 24
click at [684, 441] on select "ПК-Дълбочина на панелите(мм)" at bounding box center [663, 453] width 54 height 24
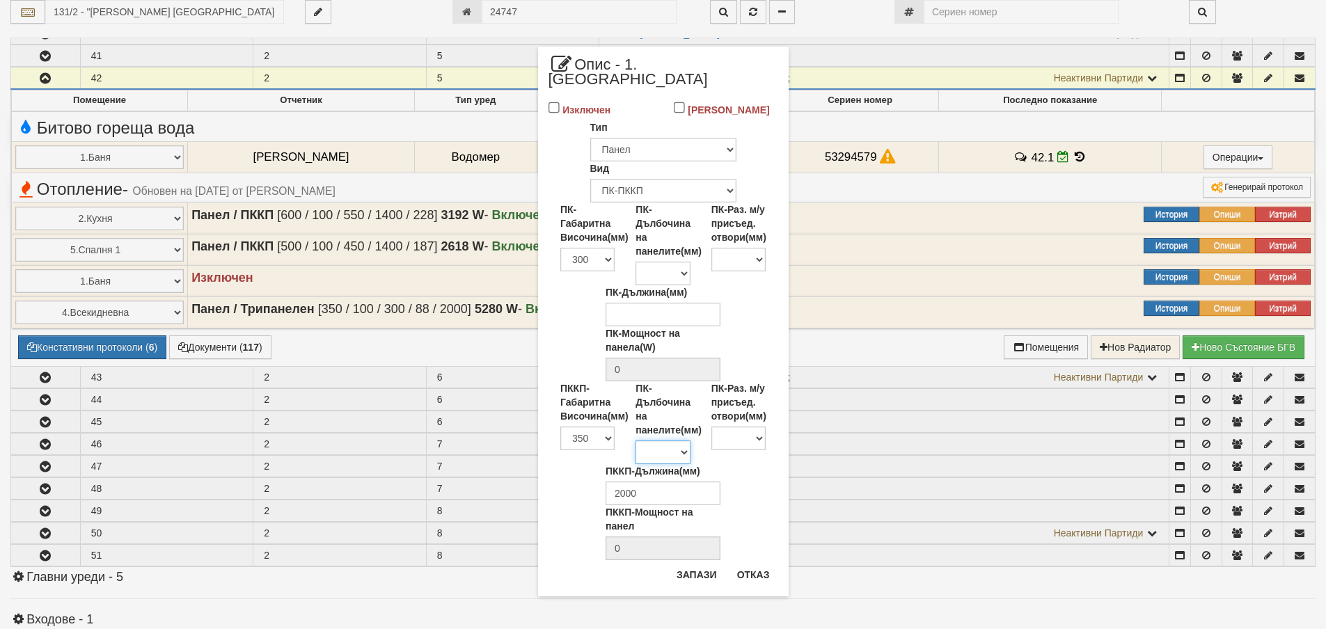
click at [684, 441] on select "ПК-Дълбочина на панелите(мм)" at bounding box center [663, 453] width 54 height 24
click at [757, 564] on button "Отказ" at bounding box center [753, 575] width 49 height 22
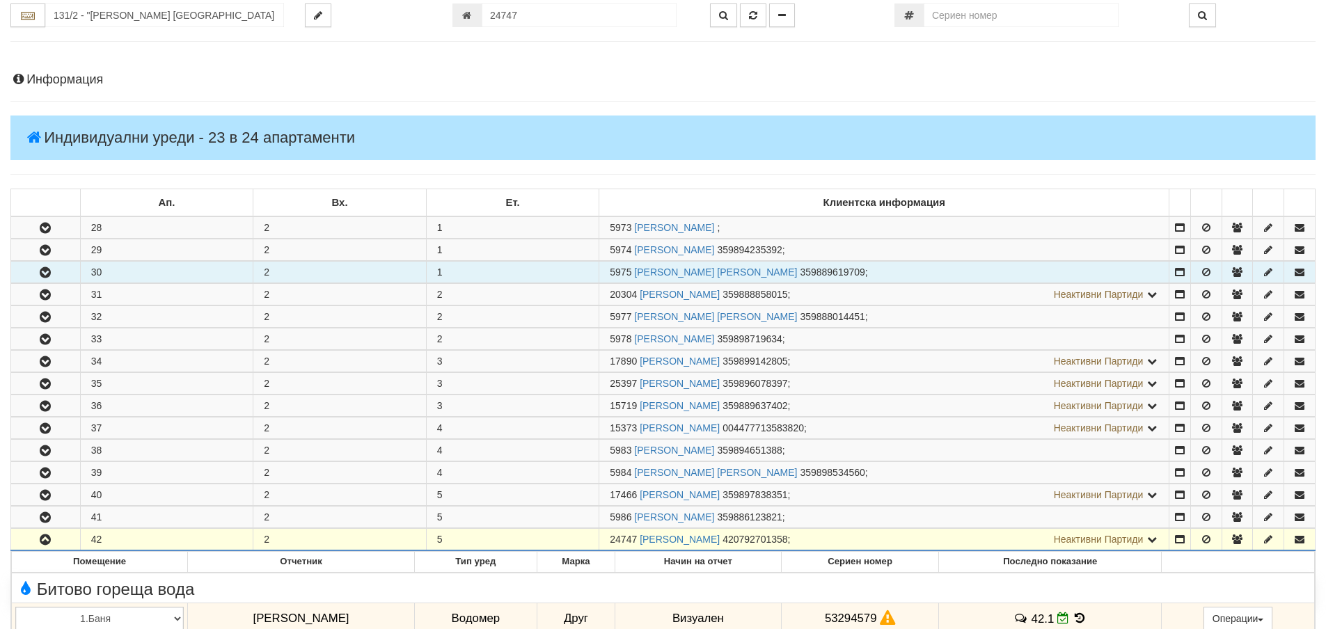
scroll to position [0, 0]
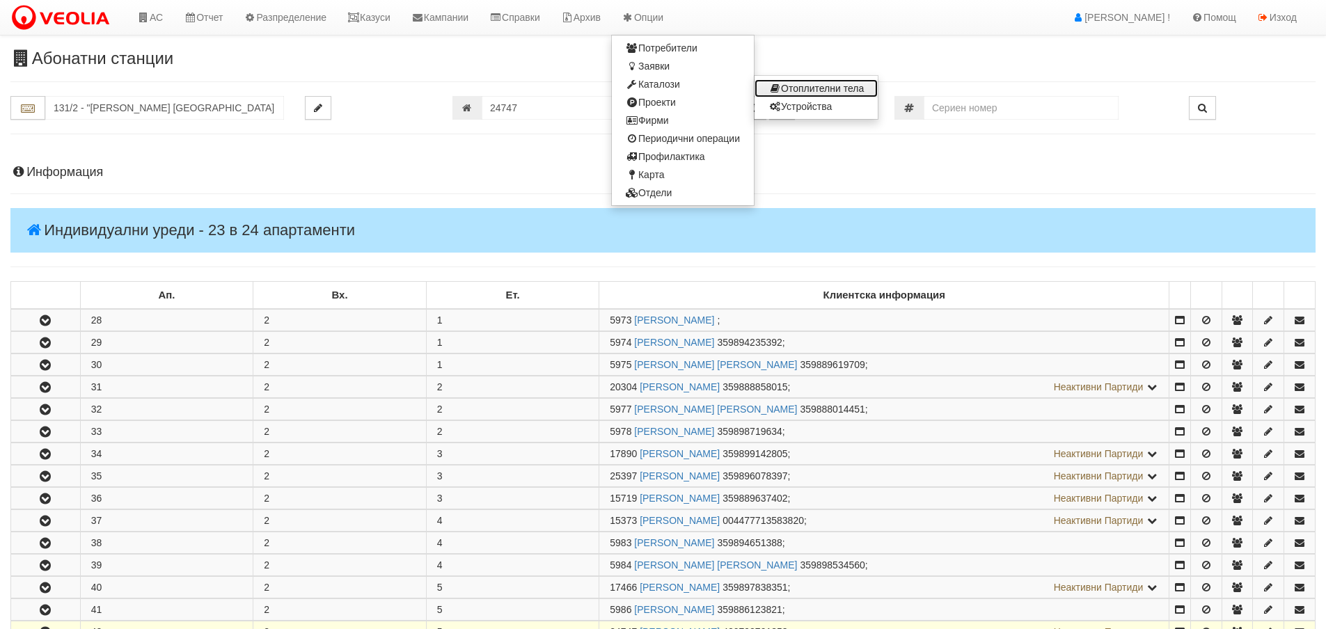
click at [833, 88] on link "Отоплителни тела" at bounding box center [816, 88] width 123 height 18
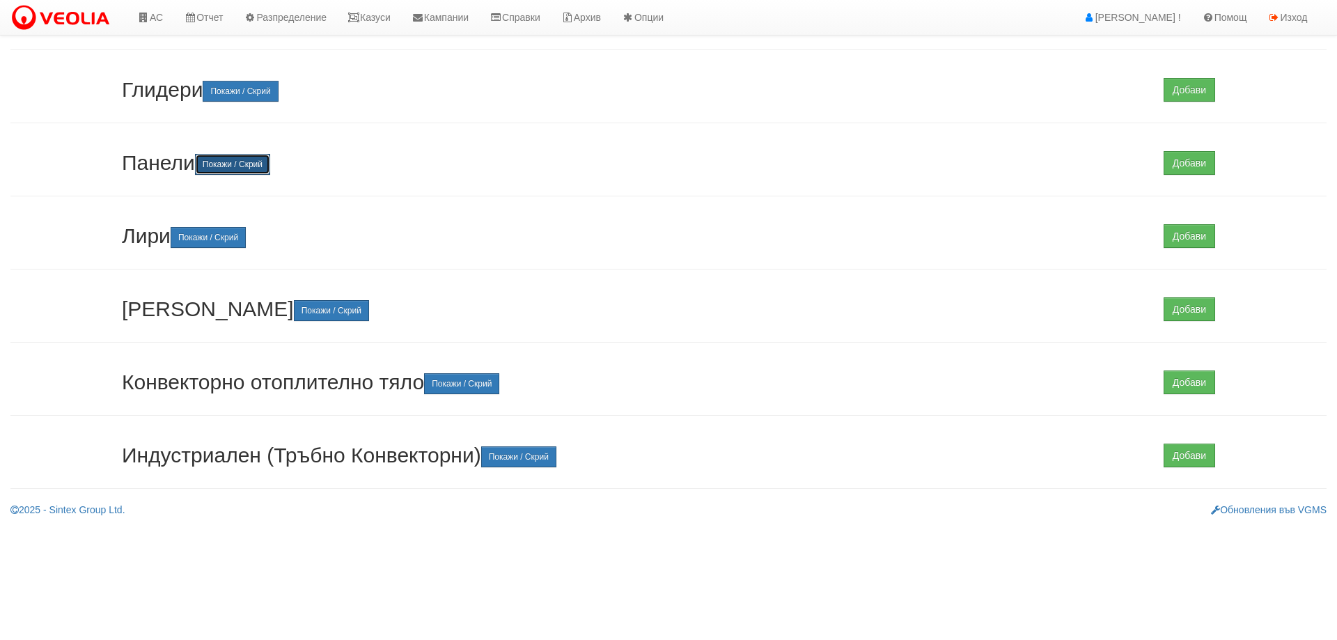
click at [229, 164] on button "Покажи / Скрий" at bounding box center [232, 164] width 75 height 21
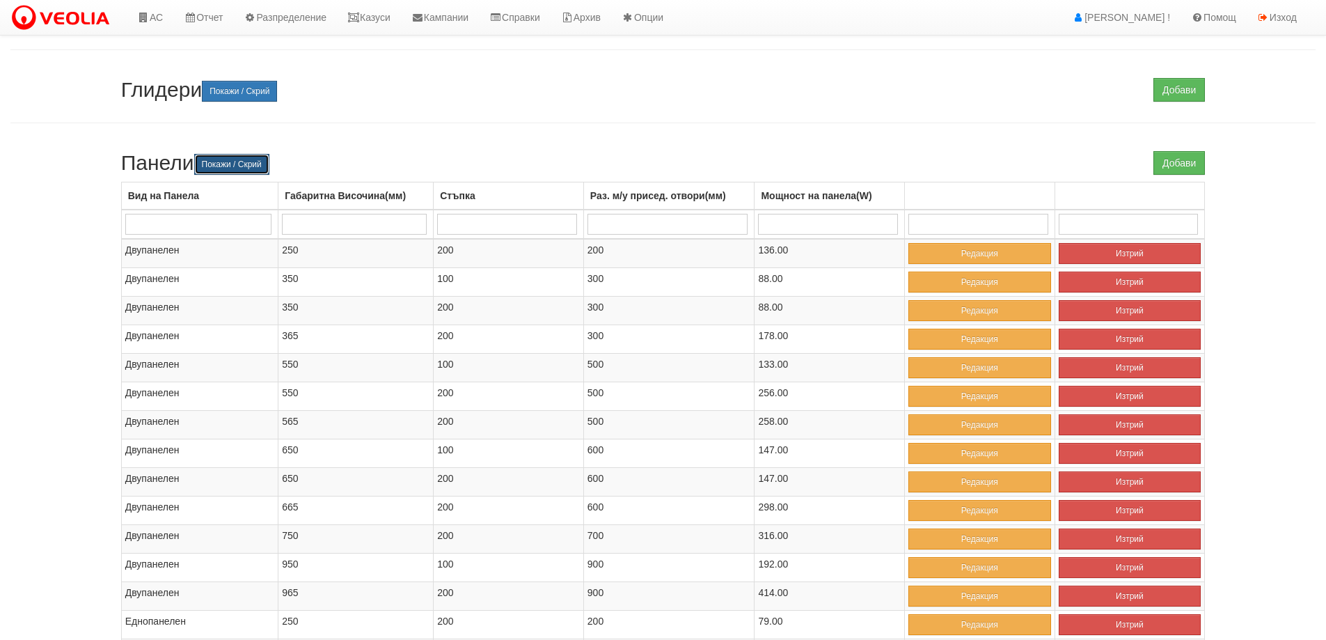
click at [246, 155] on button "Покажи / Скрий" at bounding box center [231, 164] width 75 height 21
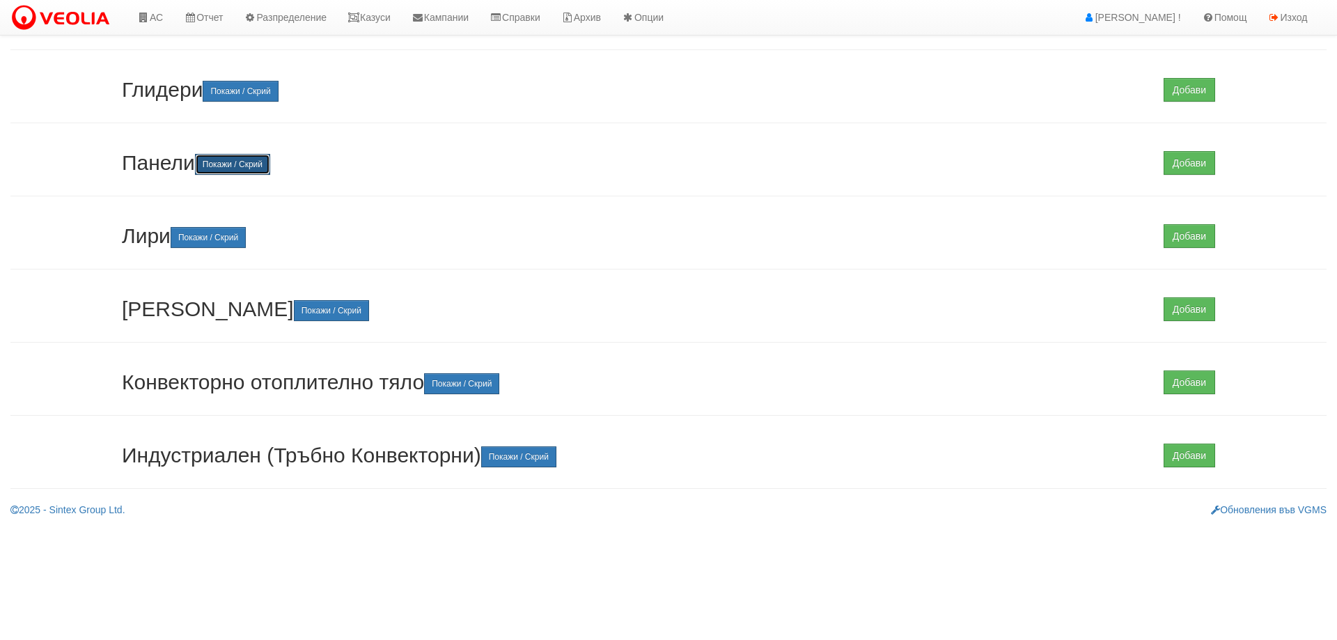
click at [236, 158] on button "Покажи / Скрий" at bounding box center [232, 164] width 75 height 21
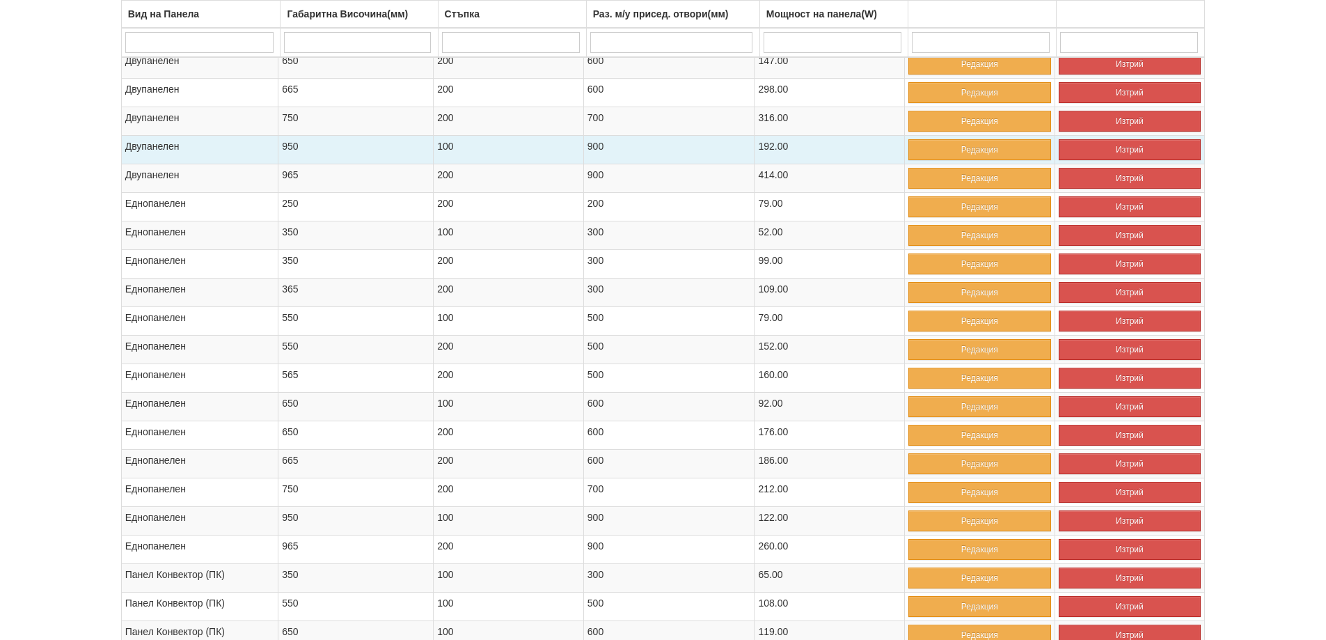
scroll to position [696, 0]
